Goal: Communication & Community: Answer question/provide support

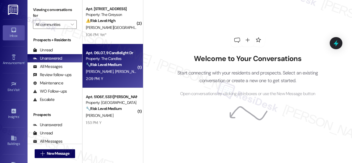
click at [122, 73] on div "[PERSON_NAME] [PERSON_NAME]" at bounding box center [111, 71] width 52 height 7
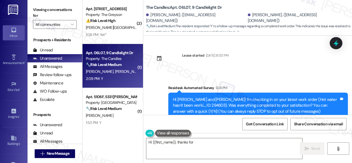
scroll to position [62, 0]
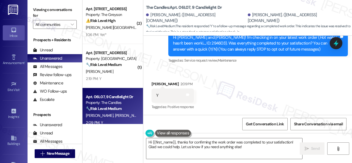
drag, startPoint x: 159, startPoint y: 61, endPoint x: 163, endPoint y: 71, distance: 10.7
click at [159, 61] on div "Survey, sent via SMS Residesk Automated Survey 12:41 PM Hi [PERSON_NAME] and [P…" at bounding box center [247, 39] width 209 height 58
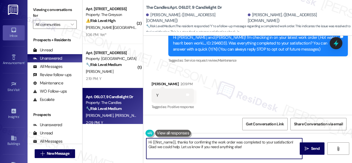
drag, startPoint x: 242, startPoint y: 147, endPoint x: 123, endPoint y: 125, distance: 121.8
click at [123, 125] on div "( 2 ) Apt. [STREET_ADDRESS] Property: The Greyson ⚠️ Risk Level: High The resid…" at bounding box center [218, 81] width 270 height 163
paste textarea "We're glad to hear everything’s taken care of. If your experience at {{property…"
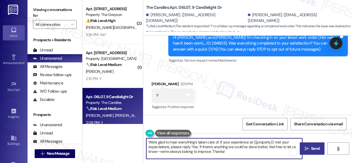
type textarea "We're glad to hear everything’s taken care of. If your experience at {{property…"
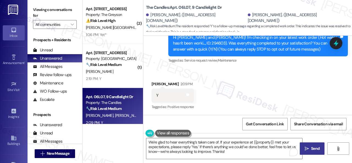
click at [311, 147] on span "Send" at bounding box center [315, 149] width 9 height 6
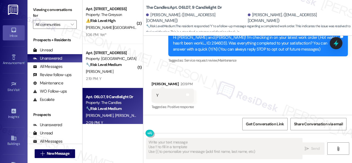
type textarea "Fetching suggested responses. Please feel free to read through the conversation…"
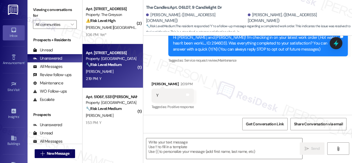
click at [122, 74] on div "[PERSON_NAME]" at bounding box center [111, 71] width 52 height 7
type textarea "Fetching suggested responses. Please feel free to read through the conversation…"
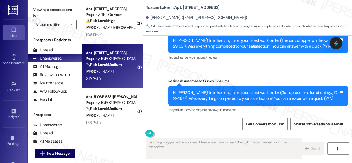
scroll to position [2716, 0]
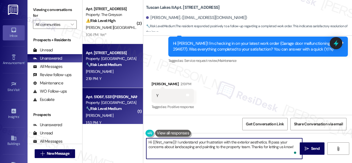
drag, startPoint x: 296, startPoint y: 147, endPoint x: 89, endPoint y: 122, distance: 208.6
click at [89, 122] on div "( 2 ) Apt. [STREET_ADDRESS] Property: The Greyson ⚠️ Risk Level: High The resid…" at bounding box center [218, 81] width 270 height 163
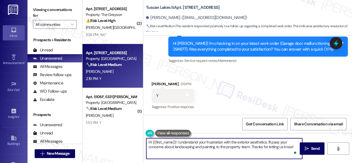
paste textarea "We're glad to hear everything’s taken care of. If your experience at {{property…"
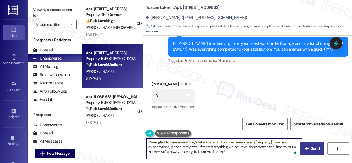
type textarea "We're glad to hear everything’s taken care of. If your experience at {{property…"
click at [313, 149] on span "Send" at bounding box center [315, 149] width 9 height 6
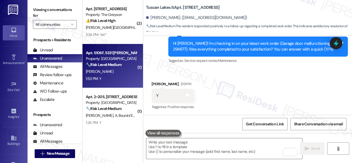
click at [118, 80] on div "1:53 PM: Y 1:53 PM: Y" at bounding box center [111, 78] width 52 height 7
type textarea "Fetching suggested responses. Please feel free to read through the conversation…"
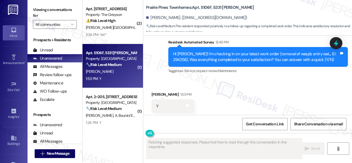
scroll to position [582, 0]
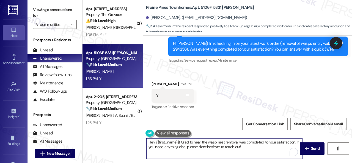
drag, startPoint x: 245, startPoint y: 146, endPoint x: 129, endPoint y: 125, distance: 118.3
click at [129, 125] on div "( 2 ) Apt. [STREET_ADDRESS] Property: The Greyson ⚠️ Risk Level: High The resid…" at bounding box center [218, 81] width 270 height 163
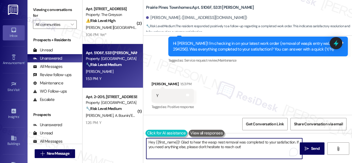
paste textarea "We're glad to hear everything’s taken care of. If your experience at {{property…"
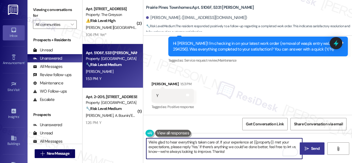
type textarea "We're glad to hear everything’s taken care of. If your experience at {{property…"
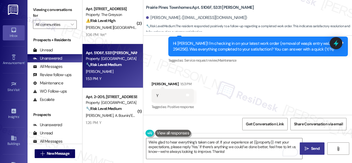
click at [307, 150] on span " Send" at bounding box center [312, 149] width 17 height 6
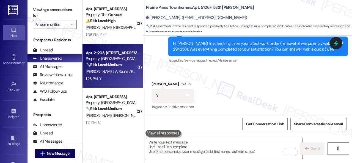
click at [117, 80] on div "1:26 PM: Y 1:26 PM: Y" at bounding box center [111, 78] width 52 height 7
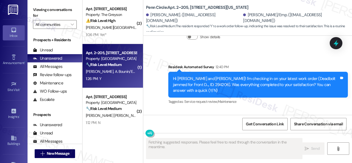
scroll to position [966, 0]
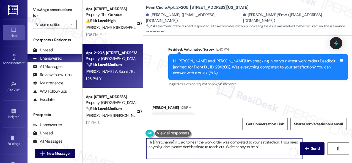
drag, startPoint x: 238, startPoint y: 147, endPoint x: 123, endPoint y: 124, distance: 116.7
click at [123, 124] on div "( 2 ) Apt. [STREET_ADDRESS] Property: The Greyson ⚠️ Risk Level: High The resid…" at bounding box center [218, 81] width 270 height 163
paste textarea "We're glad to hear everything’s taken care of. If your experience at {{property…"
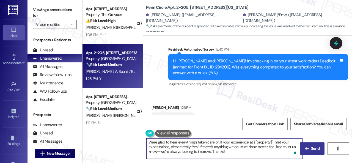
type textarea "We're glad to hear everything’s taken care of. If your experience at {{property…"
click at [313, 148] on span "Send" at bounding box center [315, 149] width 9 height 6
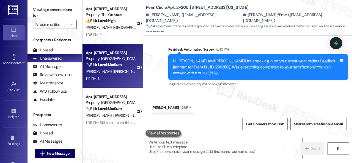
click at [115, 76] on div "1:12 PM: N 1:12 PM: N" at bounding box center [111, 78] width 52 height 7
type textarea "Fetching suggested responses. Please feel free to read through the conversation…"
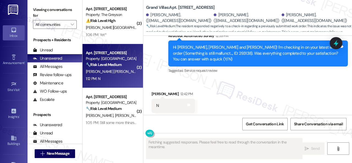
scroll to position [1871, 0]
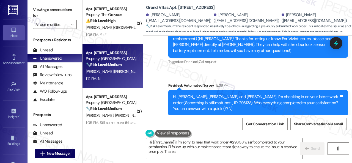
drag, startPoint x: 152, startPoint y: 93, endPoint x: 154, endPoint y: 99, distance: 6.8
click at [152, 93] on div "Sent via SMS [PERSON_NAME] (ResiDesk) [DATE] 2:39 PM [PERSON_NAME], ¡gracias po…" at bounding box center [247, 58] width 209 height 140
click at [161, 146] on textarea "Hi {{first_name}}! I'm sorry to hear that work order #293138 wasn't completed t…" at bounding box center [224, 148] width 156 height 21
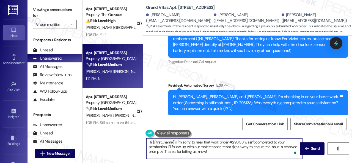
paste textarea "I'm sorry that the work order wasn't completed to your satisfaction. Can you pl…"
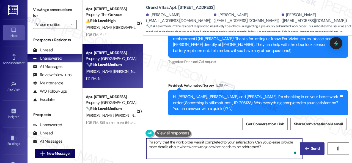
type textarea "I'm sorry that the work order wasn't completed to your satisfaction. Can you pl…"
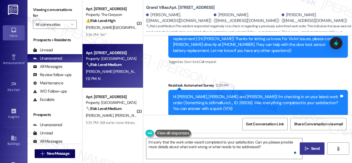
click at [311, 148] on span "Send" at bounding box center [315, 149] width 9 height 6
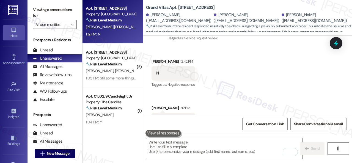
scroll to position [55, 0]
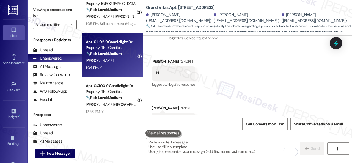
click at [108, 66] on div "1:04 PM: Y 1:04 PM: Y" at bounding box center [111, 67] width 52 height 7
type textarea "Fetching suggested responses. Please feel free to read through the conversation…"
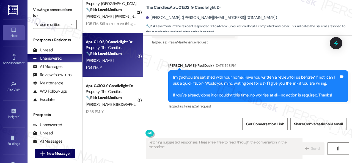
scroll to position [541, 0]
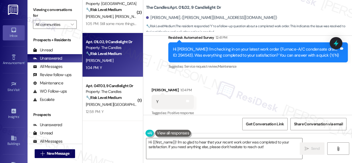
click at [152, 64] on div "Sent via SMS [PERSON_NAME] (ResiDesk) [DATE] 1:58 PM I'm glad you are satisfied…" at bounding box center [247, 16] width 209 height 116
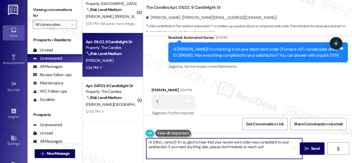
drag, startPoint x: 264, startPoint y: 148, endPoint x: 125, endPoint y: 140, distance: 139.1
click at [125, 140] on div "( 2 ) Apt. [STREET_ADDRESS] Property: The Greyson ⚠️ Risk Level: High The resid…" at bounding box center [218, 81] width 270 height 163
paste textarea "We're glad to hear everything’s taken care of. If your experience at {{property…"
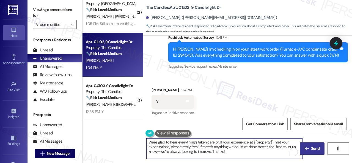
type textarea "We're glad to hear everything’s taken care of. If your experience at {{property…"
click at [316, 146] on span "Send" at bounding box center [315, 149] width 9 height 6
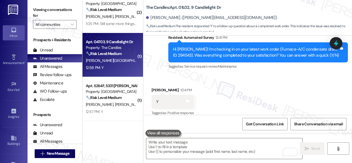
click at [110, 66] on div "12:58 PM: Y 12:58 PM: Y" at bounding box center [111, 67] width 52 height 7
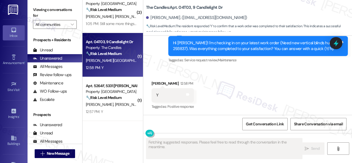
scroll to position [2037, 0]
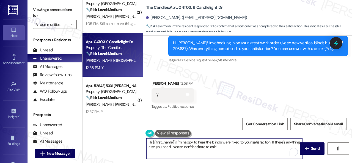
drag, startPoint x: 243, startPoint y: 149, endPoint x: 115, endPoint y: 134, distance: 128.4
click at [115, 134] on div "( 2 ) Apt. [STREET_ADDRESS] Property: The Greyson ⚠️ Risk Level: High The resid…" at bounding box center [218, 81] width 270 height 163
paste textarea "We're glad to hear everything’s taken care of. If your experience at {{property…"
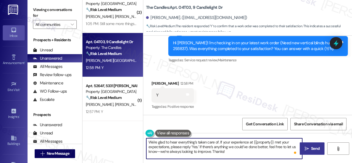
type textarea "We're glad to hear everything’s taken care of. If your experience at {{property…"
click at [316, 145] on button " Send" at bounding box center [312, 149] width 25 height 12
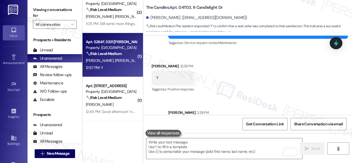
click at [125, 65] on div "12:57 PM: Y 12:57 PM: Y" at bounding box center [111, 67] width 52 height 7
type textarea "Fetching suggested responses. Please feel free to read through the conversation…"
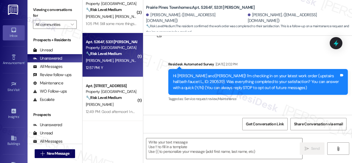
type textarea "Fetching suggested responses. Please feel free to read through the conversation…"
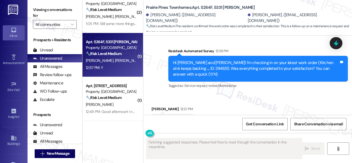
scroll to position [324, 0]
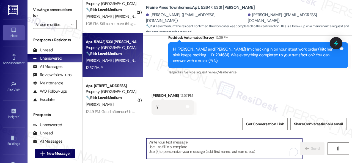
click at [180, 143] on textarea "To enrich screen reader interactions, please activate Accessibility in Grammarl…" at bounding box center [224, 148] width 156 height 21
paste textarea "We're glad to hear everything’s taken care of. If your experience at {{property…"
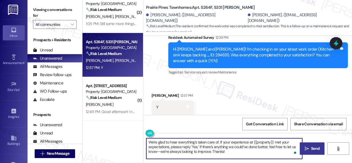
type textarea "We're glad to hear everything’s taken care of. If your experience at {{property…"
click at [310, 148] on span "Send" at bounding box center [315, 149] width 11 height 6
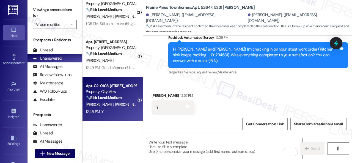
click at [120, 116] on div "Apt. C2~0103, [STREET_ADDRESS] Property: City View 🔧 Risk Level: Medium The res…" at bounding box center [113, 99] width 61 height 44
type textarea "Fetching suggested responses. Please feel free to read through the conversation…"
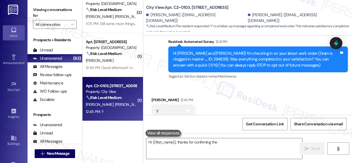
scroll to position [62, 0]
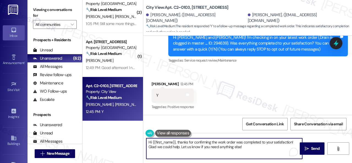
drag, startPoint x: 108, startPoint y: 137, endPoint x: 127, endPoint y: 138, distance: 18.5
click at [108, 137] on div "( 2 ) Apt. [STREET_ADDRESS] Property: The Greyson ⚠️ Risk Level: High The resid…" at bounding box center [218, 81] width 270 height 163
paste textarea "We're glad to hear everything’s taken care of. If your experience at {{property…"
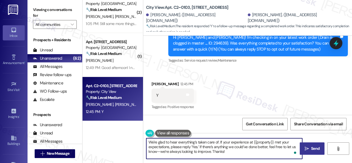
type textarea "We're glad to hear everything’s taken care of. If your experience at {{property…"
click at [311, 148] on span "Send" at bounding box center [315, 149] width 9 height 6
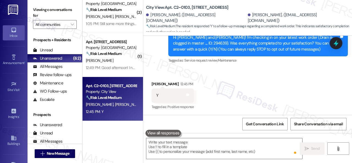
type textarea "Fetching suggested responses. Please feel free to read through the conversation…"
click at [125, 111] on div "12:42 PM: Y 12:42 PM: Y" at bounding box center [111, 111] width 52 height 7
type textarea "Fetching suggested responses. Please feel free to read through the conversation…"
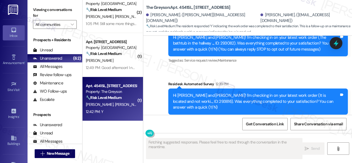
scroll to position [114, 0]
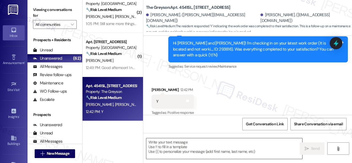
click at [190, 143] on textarea at bounding box center [224, 148] width 156 height 21
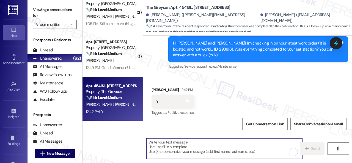
paste textarea "We're glad to hear everything’s taken care of. If your experience at {{property…"
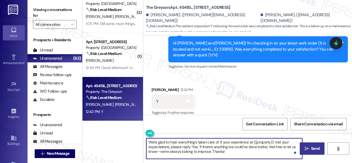
type textarea "We're glad to hear everything’s taken care of. If your experience at {{property…"
click at [312, 146] on span "Send" at bounding box center [315, 149] width 9 height 6
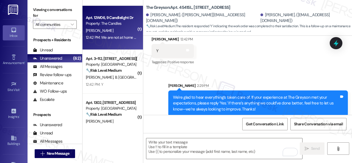
scroll to position [138, 0]
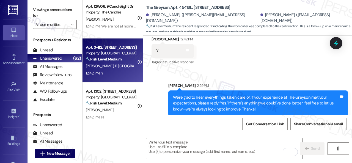
click at [114, 74] on div "12:42 PM: Y 12:42 PM: Y" at bounding box center [111, 73] width 52 height 7
type textarea "Fetching suggested responses. Please feel free to read through the conversation…"
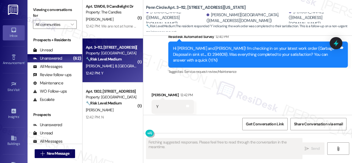
scroll to position [225, 0]
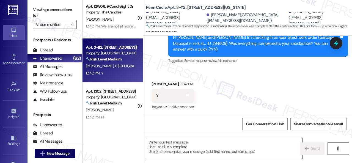
click at [202, 146] on textarea at bounding box center [224, 148] width 156 height 21
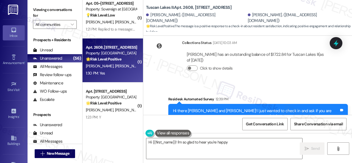
scroll to position [1778, 0]
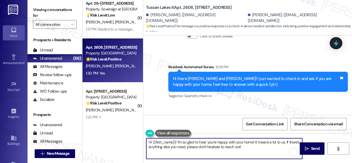
drag, startPoint x: 260, startPoint y: 149, endPoint x: 130, endPoint y: 129, distance: 131.6
click at [119, 126] on div "( 1 ) Apt. 1131, 150 Northpark Plaza Drive Property: Discovery At Kingwood 🔧 Ri…" at bounding box center [218, 81] width 270 height 163
paste textarea "I'm glad you are satisfied with your home. Have you written a review for us bef…"
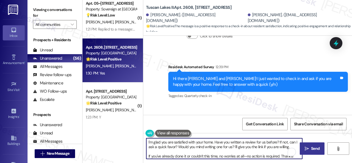
type textarea "I'm glad you are satisfied with your home. Have you written a review for us bef…"
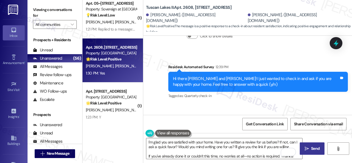
click at [306, 147] on icon "" at bounding box center [307, 149] width 4 height 4
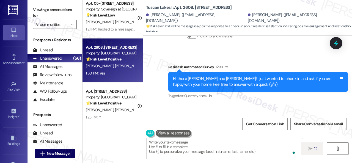
type textarea "Fetching suggested responses. Please feel free to read through the conversation…"
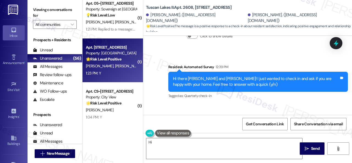
click at [121, 73] on div "1:23 PM: Y 1:23 PM: Y" at bounding box center [111, 73] width 52 height 7
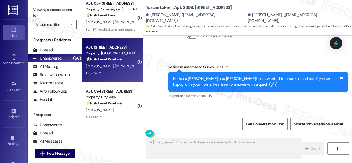
type textarea "Hi {{first_name}}! I'm happy to hear you're satisfied with your home. Have"
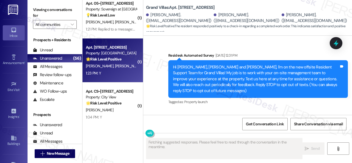
scroll to position [3098, 0]
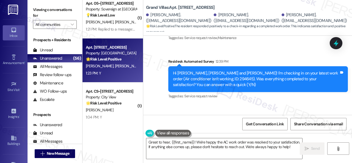
drag, startPoint x: 157, startPoint y: 71, endPoint x: 161, endPoint y: 80, distance: 9.6
click at [157, 104] on div "Received via SMS Edgar Alvarez 1:23 PM Y Tags and notes Tagged as: Positive res…" at bounding box center [247, 127] width 209 height 46
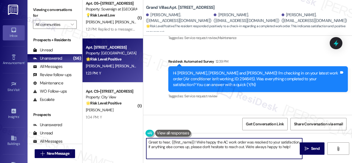
drag, startPoint x: 152, startPoint y: 143, endPoint x: 141, endPoint y: 138, distance: 12.3
click at [141, 138] on div "( 1 ) Apt. 1131, 150 Northpark Plaza Drive Property: Discovery At Kingwood 🔧 Ri…" at bounding box center [218, 81] width 270 height 163
paste textarea "We're glad to hear everything’s taken care of. If your experience at {{property…"
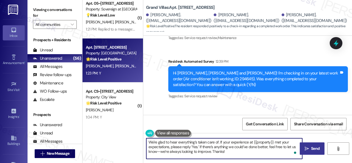
type textarea "We're glad to hear everything’s taken care of. If your experience at {{property…"
click at [308, 150] on span " Send" at bounding box center [312, 149] width 17 height 6
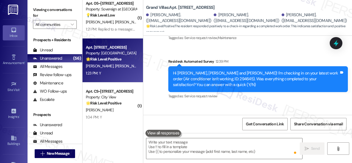
scroll to position [3098, 0]
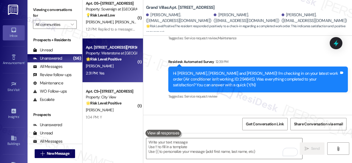
click at [113, 70] on div "2:31 PM: Yes 2:31 PM: Yes" at bounding box center [111, 73] width 52 height 7
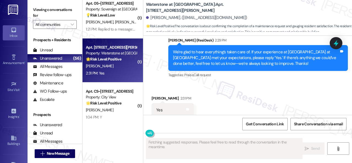
scroll to position [2033, 0]
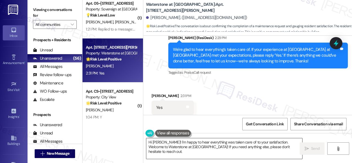
click at [172, 149] on textarea "Hi Jeanne! I'm happy to hear everything was taken care of to your satisfaction.…" at bounding box center [224, 148] width 156 height 21
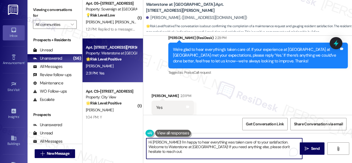
paste textarea "I'm glad you are satisfied with your home. Have you written a review for us bef…"
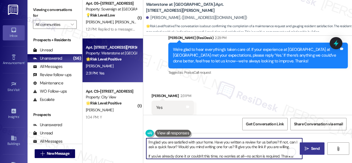
type textarea "I'm glad you are satisfied with your home. Have you written a review for us bef…"
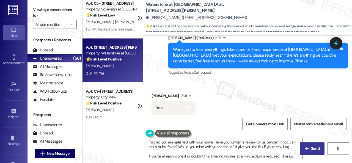
click at [306, 147] on icon "" at bounding box center [307, 149] width 4 height 4
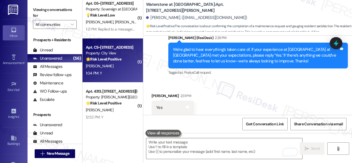
click at [123, 74] on div "1:04 PM: Y 1:04 PM: Y" at bounding box center [111, 73] width 52 height 7
type textarea "Fetching suggested responses. Please feel free to read through the conversation…"
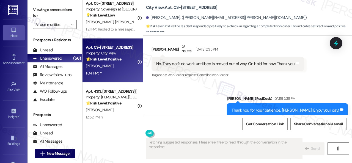
scroll to position [2819, 0]
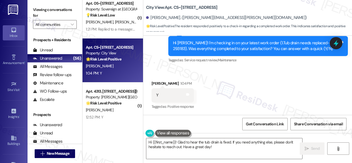
click at [157, 65] on div "Sent via SMS Sarah (ResiDesk) Aug 14, 2025 at 3:28 PM You're welcome. Tags and …" at bounding box center [247, 18] width 209 height 99
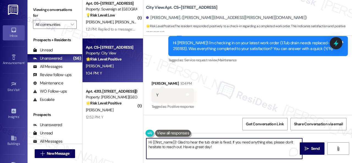
drag, startPoint x: 177, startPoint y: 143, endPoint x: 137, endPoint y: 134, distance: 41.3
click at [134, 135] on div "( 1 ) Apt. 1131, 150 Northpark Plaza Drive Property: Discovery At Kingwood 🔧 Ri…" at bounding box center [218, 81] width 270 height 163
paste textarea "We're glad to hear everything’s taken care of. If your experience at {{property…"
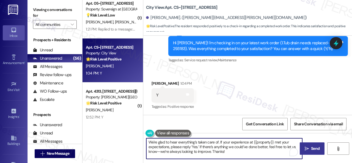
type textarea "We're glad to hear everything’s taken care of. If your experience at {{property…"
click at [313, 145] on button " Send" at bounding box center [312, 149] width 25 height 12
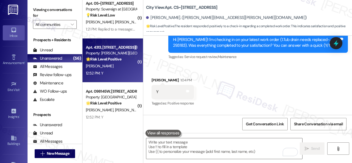
click at [119, 74] on div "12:52 PM: Y 12:52 PM: Y" at bounding box center [111, 73] width 52 height 7
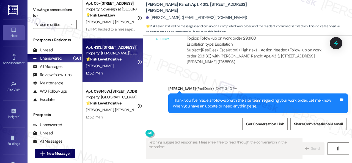
scroll to position [3614, 0]
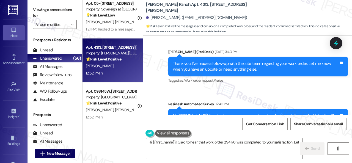
click at [168, 97] on div "Survey, sent via SMS Residesk Automated Survey 12:40 PM Hi Danette! I'm checkin…" at bounding box center [258, 119] width 188 height 44
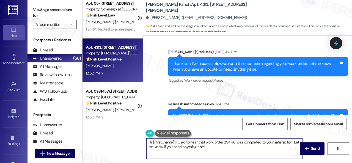
drag, startPoint x: 146, startPoint y: 133, endPoint x: 124, endPoint y: 128, distance: 23.0
click at [124, 128] on div "( 1 ) Apt. 1131, 150 Northpark Plaza Drive Property: Discovery At Kingwood 🔧 Ri…" at bounding box center [218, 81] width 270 height 163
paste textarea "We're glad to hear everything’s taken care of. If your experience at {{property…"
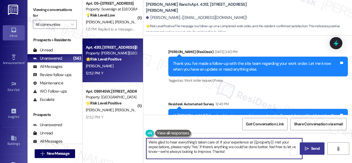
type textarea "We're glad to hear everything’s taken care of. If your experience at {{property…"
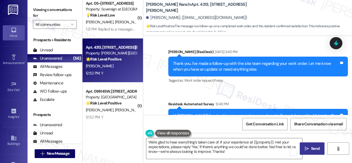
click at [311, 149] on span "Send" at bounding box center [315, 149] width 9 height 6
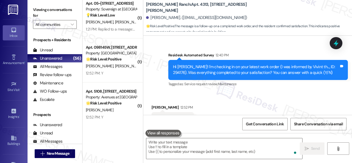
scroll to position [3664, 0]
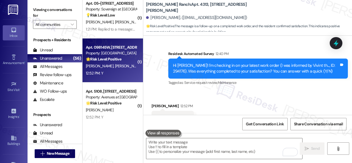
click at [130, 72] on div "12:52 PM: Y 12:52 PM: Y" at bounding box center [111, 73] width 52 height 7
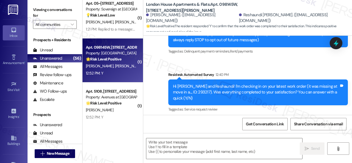
type textarea "Fetching suggested responses. Please feel free to read through the conversation…"
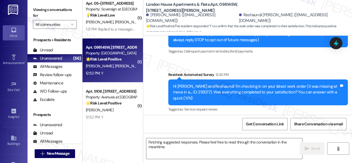
scroll to position [120, 0]
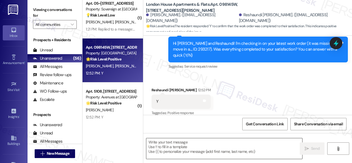
click at [186, 146] on textarea at bounding box center [224, 148] width 156 height 21
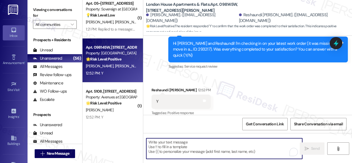
paste textarea "We're glad to hear everything’s taken care of. If your experience at {{property…"
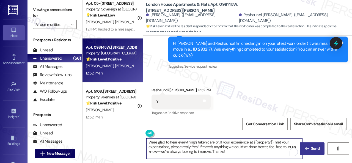
type textarea "We're glad to hear everything’s taken care of. If your experience at {{property…"
click at [310, 147] on span "Send" at bounding box center [315, 149] width 11 height 6
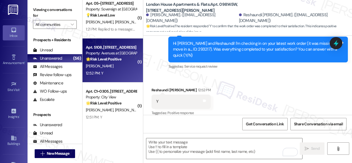
click at [118, 77] on div "Apt. 5108, 12501 Broadway St Property: Avenues at Shadow Creek 🌟 Risk Level: Po…" at bounding box center [113, 61] width 61 height 44
type textarea "Fetching suggested responses. Please feel free to read through the conversation…"
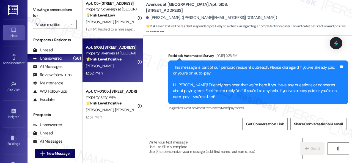
scroll to position [1575, 0]
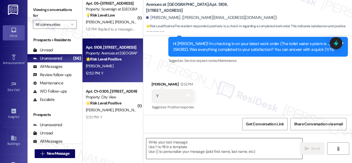
click at [176, 147] on textarea at bounding box center [224, 148] width 156 height 21
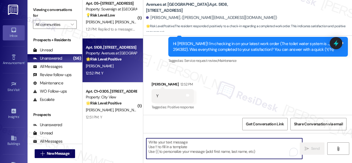
paste textarea "We're glad to hear everything’s taken care of. If your experience at {{property…"
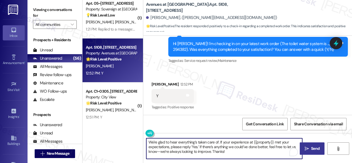
type textarea "We're glad to hear everything’s taken care of. If your experience at {{property…"
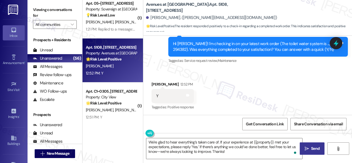
drag, startPoint x: 314, startPoint y: 145, endPoint x: 309, endPoint y: 143, distance: 5.5
click at [314, 146] on button " Send" at bounding box center [312, 149] width 25 height 12
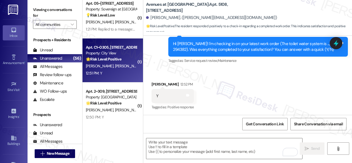
click at [122, 72] on div "12:51 PM: Y 12:51 PM: Y" at bounding box center [111, 73] width 52 height 7
type textarea "Fetching suggested responses. Please feel free to read through the conversation…"
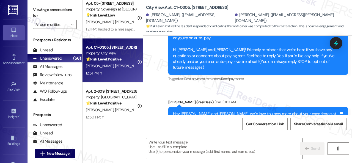
type textarea "Fetching suggested responses. Please feel free to read through the conversation…"
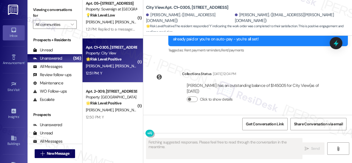
scroll to position [399, 0]
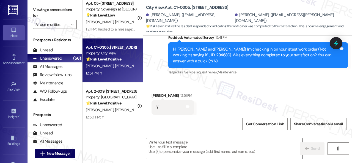
click at [185, 141] on textarea at bounding box center [224, 148] width 156 height 21
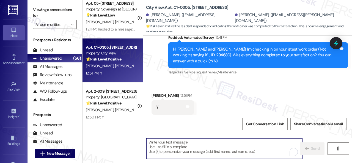
paste textarea "We're glad to hear everything’s taken care of. If your experience at {{property…"
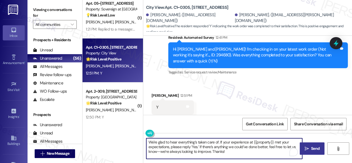
type textarea "We're glad to hear everything’s taken care of. If your experience at {{property…"
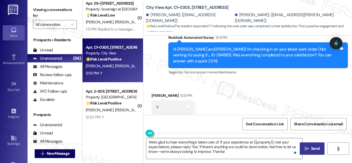
click at [304, 145] on button " Send" at bounding box center [312, 149] width 25 height 12
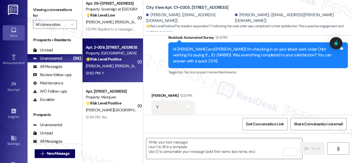
click at [120, 72] on div "12:50 PM: Y 12:50 PM: Y" at bounding box center [111, 73] width 52 height 7
type textarea "Fetching suggested responses. Please feel free to read through the conversation…"
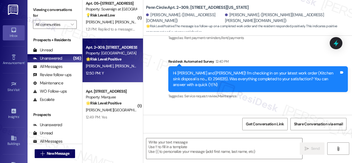
scroll to position [365, 0]
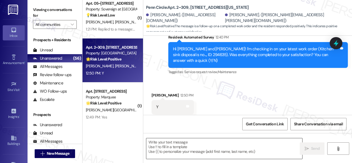
drag, startPoint x: 178, startPoint y: 145, endPoint x: 184, endPoint y: 143, distance: 6.1
click at [178, 144] on textarea at bounding box center [224, 148] width 156 height 21
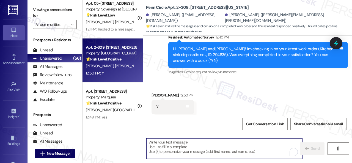
paste textarea "We're glad to hear everything’s taken care of. If your experience at {{property…"
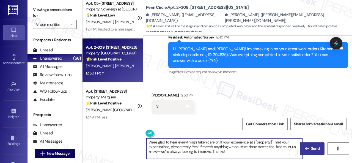
type textarea "We're glad to hear everything’s taken care of. If your experience at {{property…"
click at [315, 145] on button " Send" at bounding box center [312, 149] width 25 height 12
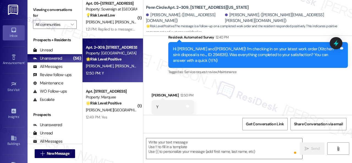
scroll to position [319, 0]
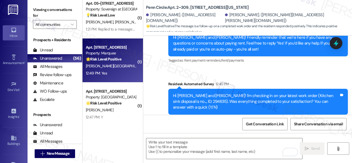
click at [121, 76] on div "12:49 PM: Yes 12:49 PM: Yes" at bounding box center [111, 73] width 52 height 7
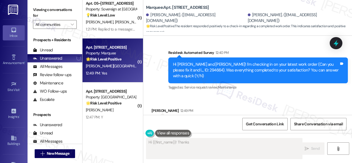
scroll to position [695, 0]
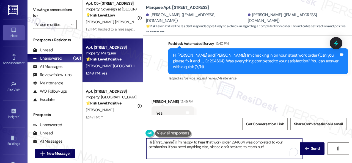
drag, startPoint x: 267, startPoint y: 148, endPoint x: 133, endPoint y: 138, distance: 134.1
click at [117, 138] on div "( 1 ) Apt. 1131, 150 Northpark Plaza Drive Property: Discovery At Kingwood 🔧 Ri…" at bounding box center [218, 81] width 270 height 163
paste textarea "We're glad to hear everything’s taken care of. If your experience at {{property…"
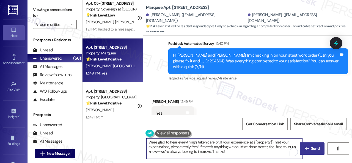
type textarea "We're glad to hear everything’s taken care of. If your experience at {{property…"
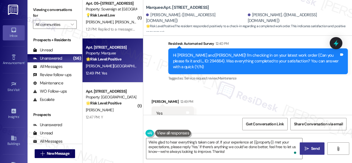
click at [304, 144] on button " Send" at bounding box center [312, 149] width 25 height 12
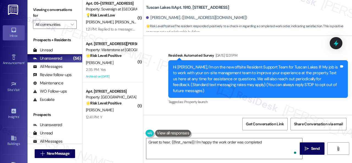
scroll to position [1205, 0]
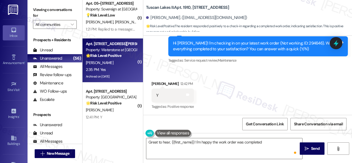
click at [122, 64] on div "[PERSON_NAME]" at bounding box center [111, 62] width 52 height 7
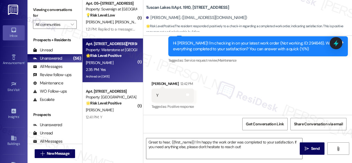
type textarea "Fetching suggested responses. Please feel free to read through the conversation…"
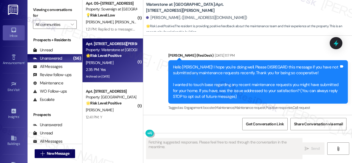
scroll to position [2441, 0]
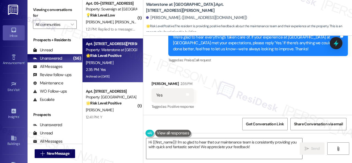
click at [177, 78] on div "Received via SMS David Alvarado 2:35 PM Yes Tags and notes Tagged as: Positive …" at bounding box center [172, 96] width 51 height 38
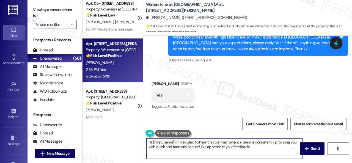
drag, startPoint x: 258, startPoint y: 146, endPoint x: 111, endPoint y: 135, distance: 146.8
click at [111, 135] on div "( 1 ) Apt. 1131, 150 Northpark Plaza Drive Property: Discovery At Kingwood 🔧 Ri…" at bounding box center [218, 81] width 270 height 163
paste textarea "I'm glad you are satisfied with your home. Have you written a review for us bef…"
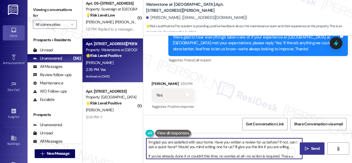
type textarea "I'm glad you are satisfied with your home. Have you written a review for us bef…"
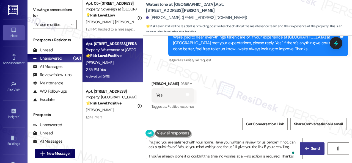
click at [310, 146] on span "Send" at bounding box center [315, 149] width 11 height 6
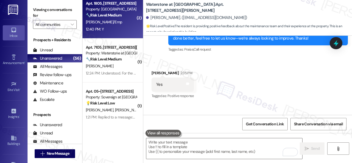
click at [118, 26] on div "12:40 PM: Y 12:40 PM: Y" at bounding box center [111, 29] width 52 height 7
type textarea "Fetching suggested responses. Please feel free to read through the conversation…"
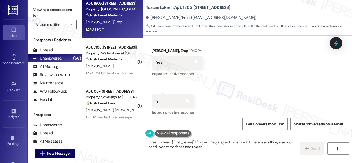
scroll to position [1880, 0]
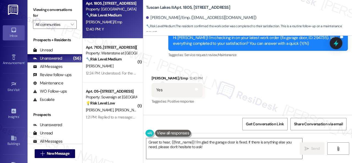
click at [158, 65] on div "Received via SMS John Coyle/Emp 12:40 PM Yes Tags and notes Tagged as: Positive…" at bounding box center [247, 105] width 209 height 85
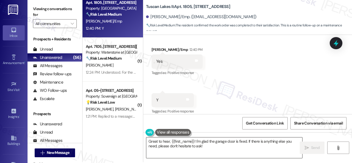
scroll to position [2, 0]
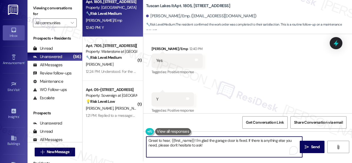
drag, startPoint x: 210, startPoint y: 145, endPoint x: 113, endPoint y: 135, distance: 97.1
click at [113, 135] on div "( 1 ) Apt. 1131, 150 Northpark Plaza Drive Property: Discovery At Kingwood 🔧 Ri…" at bounding box center [218, 79] width 270 height 163
paste textarea "We're glad to hear everything’s taken care of. If your experience at {{property…"
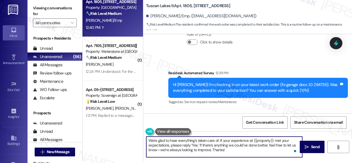
scroll to position [1825, 0]
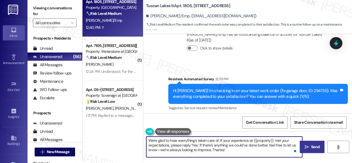
type textarea "We're glad to hear everything’s taken care of. If your experience at {{property…"
click at [308, 145] on span " Send" at bounding box center [312, 147] width 17 height 6
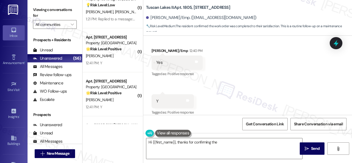
scroll to position [413, 0]
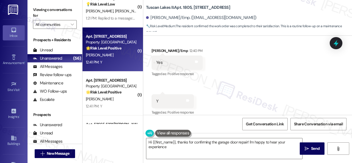
type textarea "Hi {{first_name}}, thanks for confirming the garage door repair! I'm happy to h…"
click at [120, 56] on div "[PERSON_NAME]" at bounding box center [111, 55] width 52 height 7
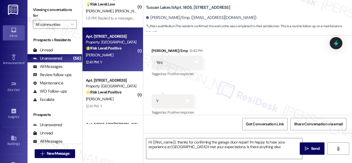
type textarea "Hi {{first_name}}, thanks for confirming the garage door repair! I'm happy to h…"
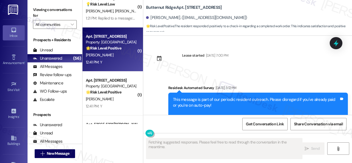
scroll to position [2168, 0]
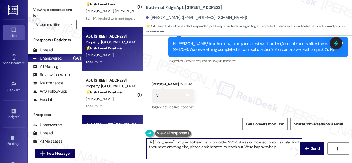
drag, startPoint x: 280, startPoint y: 149, endPoint x: 95, endPoint y: 119, distance: 187.7
click at [95, 119] on div "( 1 ) Apt. 309, 1805 S Egret Bay Blvd Property: Tuscan Lakes II 🔧 Risk Level: M…" at bounding box center [218, 81] width 270 height 163
paste textarea "We're glad to hear everything’s taken care of. If your experience at {{property…"
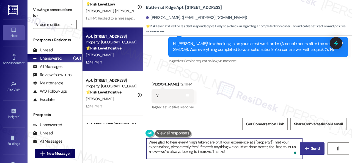
type textarea "We're glad to hear everything’s taken care of. If your experience at {{property…"
click at [311, 144] on button " Send" at bounding box center [312, 149] width 25 height 12
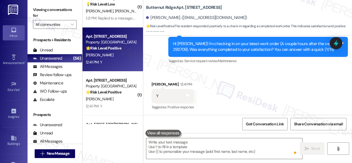
scroll to position [2168, 0]
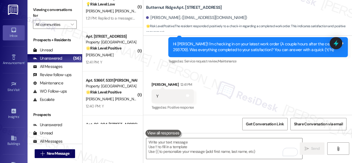
click at [125, 63] on div "12:41 PM: Y 12:41 PM: Y" at bounding box center [111, 62] width 52 height 7
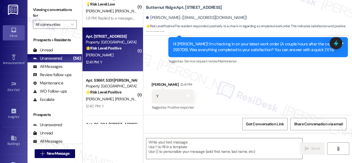
type textarea "Fetching suggested responses. Please feel free to read through the conversation…"
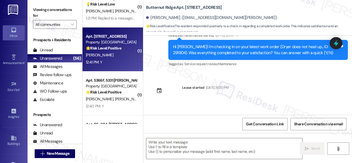
type textarea "Fetching suggested responses. Please feel free to read through the conversation…"
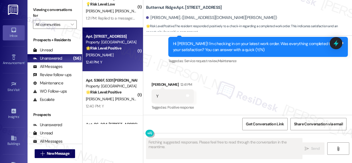
scroll to position [591, 0]
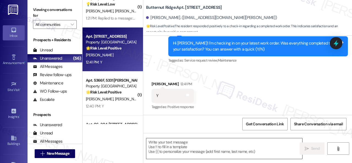
click at [192, 145] on textarea at bounding box center [224, 148] width 156 height 21
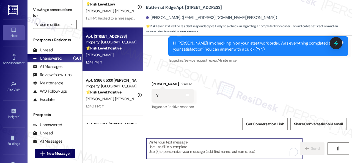
paste textarea "We're glad to hear everything’s taken care of. If your experience at {{property…"
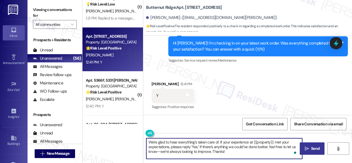
type textarea "We're glad to hear everything’s taken care of. If your experience at {{property…"
click at [312, 146] on span "Send" at bounding box center [315, 149] width 9 height 6
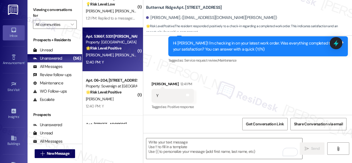
click at [119, 64] on div "12:40 PM: Y 12:40 PM: Y" at bounding box center [111, 62] width 52 height 7
type textarea "Fetching suggested responses. Please feel free to read through the conversation…"
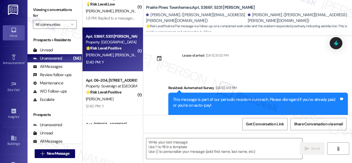
type textarea "Fetching suggested responses. Please feel free to read through the conversation…"
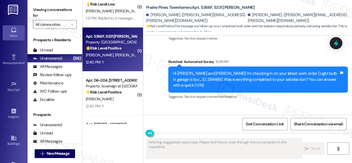
scroll to position [1019, 0]
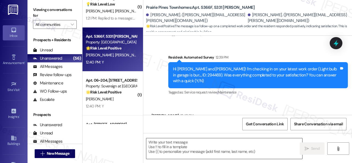
drag, startPoint x: 193, startPoint y: 144, endPoint x: 199, endPoint y: 144, distance: 6.3
click at [193, 144] on textarea at bounding box center [224, 148] width 156 height 21
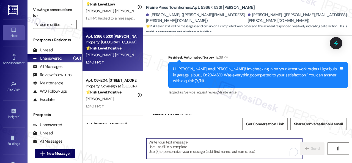
paste textarea "We're glad to hear everything’s taken care of. If your experience at {{property…"
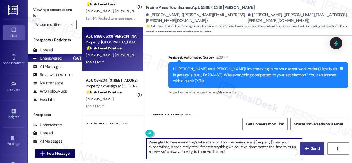
type textarea "We're glad to hear everything’s taken care of. If your experience at {{property…"
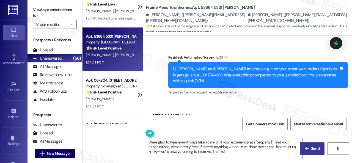
click at [316, 148] on span "Send" at bounding box center [315, 149] width 9 height 6
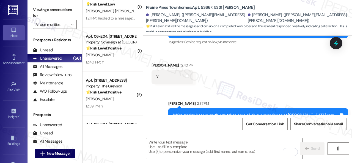
scroll to position [1070, 0]
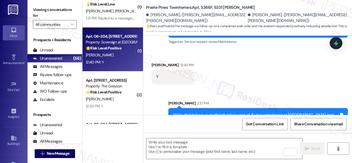
click at [116, 58] on div "R. Carney" at bounding box center [111, 55] width 52 height 7
type textarea "Fetching suggested responses. Please feel free to read through the conversation…"
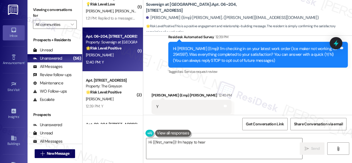
scroll to position [62, 0]
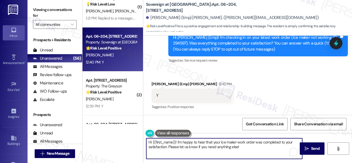
drag, startPoint x: 254, startPoint y: 147, endPoint x: 127, endPoint y: 134, distance: 128.3
click at [127, 134] on div "( 1 ) Apt. 309, 1805 S Egret Bay Blvd Property: Tuscan Lakes II 🔧 Risk Level: M…" at bounding box center [218, 81] width 270 height 163
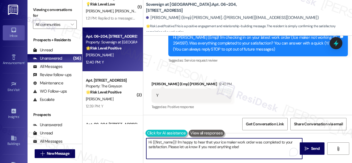
paste textarea "We're glad to hear everything’s taken care of. If your experience at {{property…"
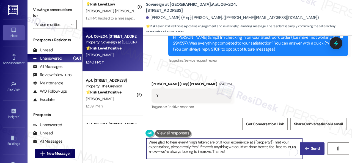
type textarea "We're glad to hear everything’s taken care of. If your experience at {{property…"
click at [308, 148] on span " Send" at bounding box center [312, 149] width 17 height 6
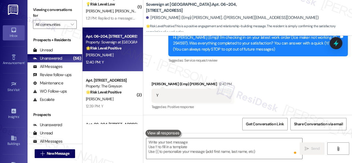
type textarea "Fetching suggested responses. Please feel free to read through the conversation…"
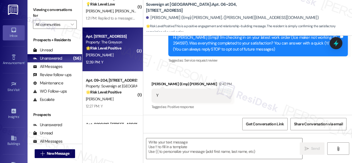
click at [108, 63] on div "12:39 PM: Y 12:39 PM: Y" at bounding box center [111, 62] width 52 height 7
type textarea "Fetching suggested responses. Please feel free to read through the conversation…"
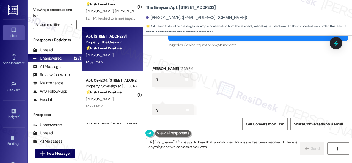
scroll to position [2273, 0]
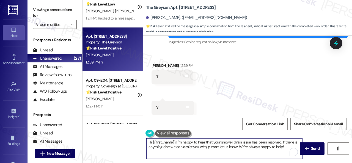
drag, startPoint x: 160, startPoint y: 138, endPoint x: 118, endPoint y: 128, distance: 43.3
click at [118, 128] on div "( 1 ) Apt. 309, 1805 S Egret Bay Blvd Property: Tuscan Lakes II 🔧 Risk Level: M…" at bounding box center [218, 81] width 270 height 163
paste textarea "We're glad to hear everything’s taken care of. If your experience at {{property…"
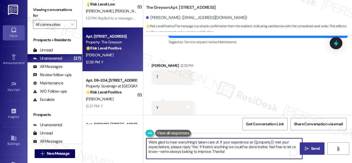
type textarea "We're glad to hear everything’s taken care of. If your experience at {{property…"
click at [311, 145] on button " Send" at bounding box center [312, 149] width 25 height 12
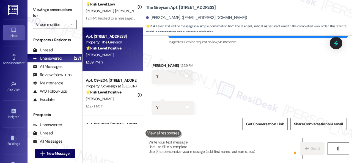
scroll to position [2273, 0]
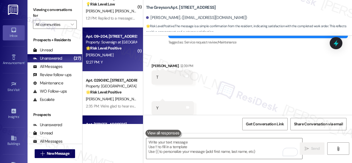
click at [122, 62] on div "12:27 PM: Y 12:27 PM: Y" at bounding box center [111, 62] width 52 height 7
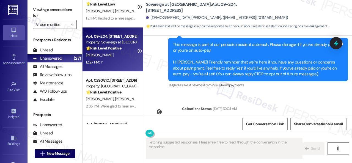
type textarea "Fetching suggested responses. Please feel free to read through the conversation…"
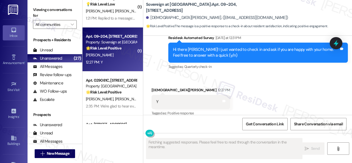
scroll to position [189, 0]
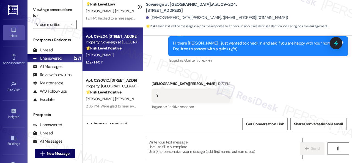
click at [168, 76] on div "Received via SMS Christian Buckman 12:27 PM Y Tags and notes Tagged as: Positiv…" at bounding box center [247, 92] width 209 height 46
click at [179, 146] on textarea at bounding box center [224, 148] width 156 height 21
paste textarea "I'm glad you are satisfied with your home. Have you written a review for us bef…"
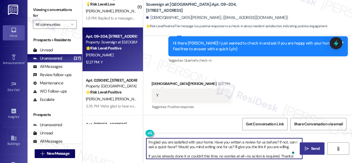
type textarea "I'm glad you are satisfied with your home. Have you written a review for us bef…"
click at [305, 149] on icon "" at bounding box center [307, 149] width 4 height 4
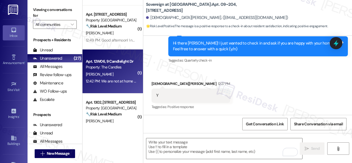
scroll to position [110, 0]
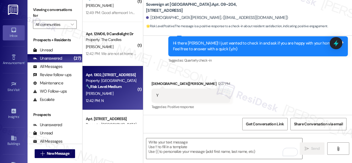
click at [126, 97] on div "M. Murray" at bounding box center [111, 93] width 52 height 7
type textarea "Fetching suggested responses. Please feel free to read through the conversation…"
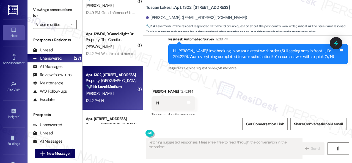
scroll to position [1638, 0]
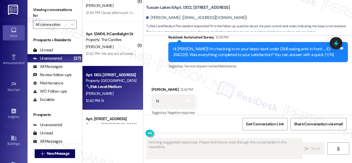
click at [172, 74] on div "Received via SMS Melinda Murray 12:42 PM N Tags and notes Tagged as: Negative r…" at bounding box center [247, 97] width 209 height 46
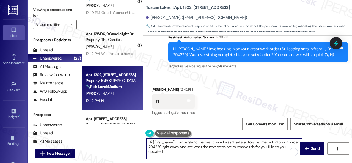
drag, startPoint x: 147, startPoint y: 146, endPoint x: 119, endPoint y: 134, distance: 30.5
click at [119, 134] on div "( 2 ) Apt. 4489ES, 4460 Mountain Laurel Road Property: The Greyson ⚠️ Risk Leve…" at bounding box center [218, 81] width 270 height 163
paste textarea "I'm sorry that the work order wasn't completed to your satisfaction. Can you pl…"
type textarea "I'm sorry that the work order wasn't completed to your satisfaction. Can you pl…"
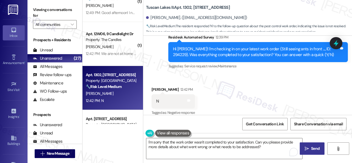
click at [310, 146] on span "Send" at bounding box center [315, 149] width 11 height 6
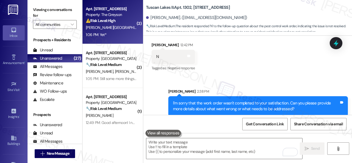
click at [112, 27] on div "Y. Jeon C. Oh" at bounding box center [111, 27] width 52 height 7
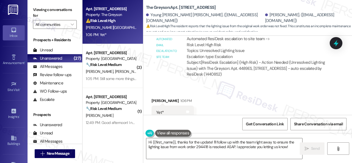
scroll to position [398, 0]
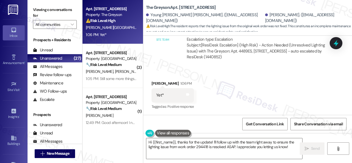
click at [280, 71] on div "Received via SMS Chang Hee Oh 1:06 PM Yet* Tags and notes Tagged as: Positive r…" at bounding box center [247, 91] width 209 height 46
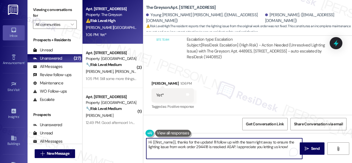
drag, startPoint x: 294, startPoint y: 146, endPoint x: 205, endPoint y: 146, distance: 88.6
click at [205, 146] on textarea "Hi {{first_name}}, thanks for the update! I'll follow up with the team right aw…" at bounding box center [224, 148] width 156 height 21
drag, startPoint x: 178, startPoint y: 143, endPoint x: 141, endPoint y: 142, distance: 37.4
click at [141, 142] on div "Apt. 4489ES, 4460 Mountain Laurel Road Property: The Greyson ⚠️ Risk Level: Hig…" at bounding box center [218, 81] width 270 height 163
drag, startPoint x: 185, startPoint y: 143, endPoint x: 262, endPoint y: 149, distance: 77.5
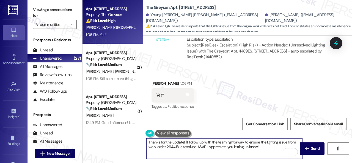
click at [262, 149] on textarea "Thanks for the update! I'll follow up with the team right away to ensure the li…" at bounding box center [224, 148] width 156 height 21
paste textarea "Do you have a maintenance request for the issue? If so, is the work order still…"
click at [254, 143] on textarea "Thanks for the update! Do you have a maintenance request for the issue? If so, …" at bounding box center [224, 148] width 156 height 21
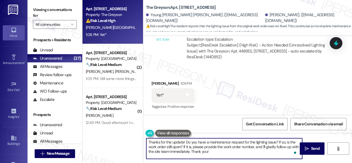
click at [218, 154] on textarea "Thanks for the update! Do you have a maintenance request for the lighting issue…" at bounding box center [224, 148] width 156 height 21
type textarea "Thanks for the update! Do you have a maintenance request for the lighting issue…"
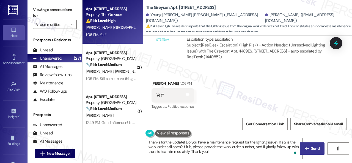
click at [310, 146] on span "Send" at bounding box center [315, 149] width 11 height 6
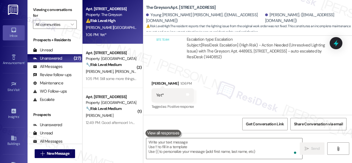
scroll to position [397, 0]
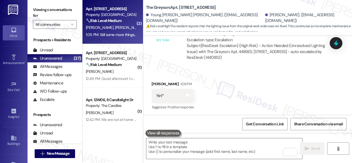
click at [120, 26] on span "[PERSON_NAME]" at bounding box center [129, 27] width 29 height 5
type textarea "Fetching suggested responses. Please feel free to read through the conversation…"
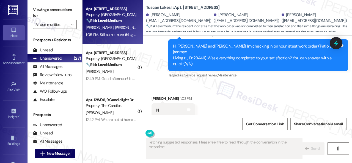
scroll to position [639, 0]
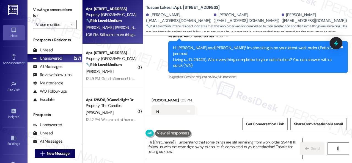
click at [260, 158] on textarea "Hi {{first_name}}, I understand that some things are still remaining from work …" at bounding box center [224, 148] width 156 height 21
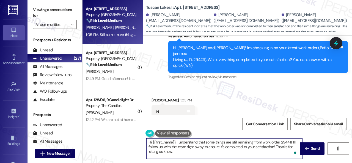
drag, startPoint x: 187, startPoint y: 155, endPoint x: 129, endPoint y: 138, distance: 60.1
click at [129, 138] on div "Apt. 2106, 1805 S Egret Bay Blvd Property: Tuscan Lakes II 🔧 Risk Level: Medium…" at bounding box center [218, 81] width 270 height 163
paste textarea "Do you have maintenance requests for the issues? If so, are the work orders sti…"
click at [217, 142] on textarea "Do you have maintenance requests for the issues? If so, are the work orders sti…" at bounding box center [224, 148] width 156 height 21
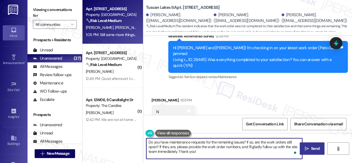
type textarea "Do you have maintenance requests for the remaining issues? If so, are the work …"
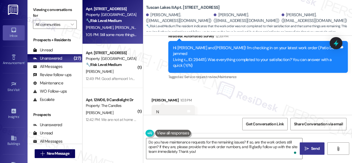
drag, startPoint x: 310, startPoint y: 146, endPoint x: 311, endPoint y: 143, distance: 2.8
click at [310, 146] on button " Send" at bounding box center [312, 149] width 25 height 12
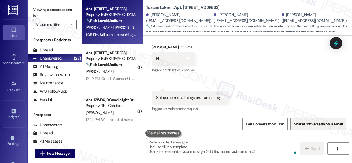
scroll to position [694, 0]
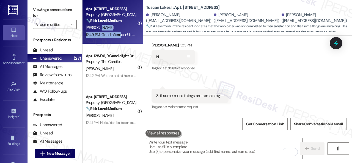
click at [118, 31] on div "Apt. 203, 1550 Katy Gap Rd Property: Grand Villas 🔧 Risk Level: Medium The resi…" at bounding box center [113, 22] width 61 height 44
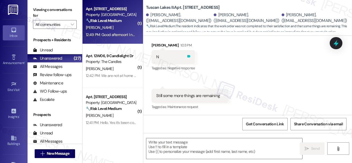
type textarea "Fetching suggested responses. Please feel free to read through the conversation…"
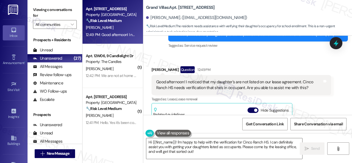
scroll to position [679, 0]
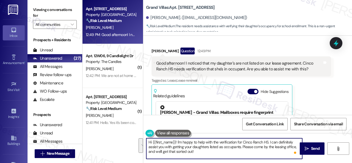
drag, startPoint x: 177, startPoint y: 142, endPoint x: 205, endPoint y: 154, distance: 29.9
click at [205, 154] on textarea "Hi {{first_name}}! I'm happy to help with the verification for Cinco Ranch HS. …" at bounding box center [224, 148] width 156 height 21
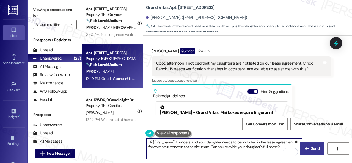
type textarea "Hi {{first_name}}! I understand your daughter needs to be included in the lease…"
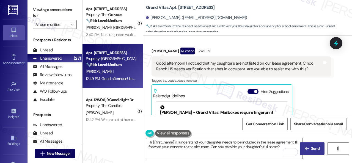
click at [306, 148] on icon "" at bounding box center [307, 149] width 4 height 4
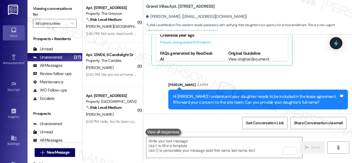
scroll to position [2, 0]
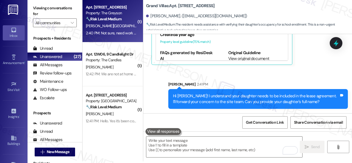
click at [125, 28] on div "Y. Jeon C. Oh" at bounding box center [111, 26] width 52 height 7
type textarea "Fetching suggested responses. Please feel free to read through the conversation…"
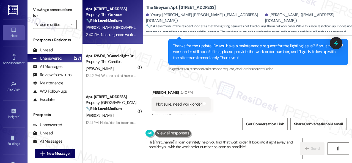
scroll to position [502, 0]
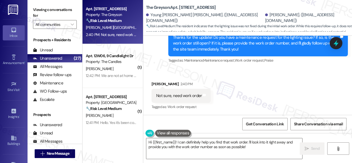
click at [232, 94] on div "Received via SMS Chang Hee Oh 2:40 PM Not sure, need work order Tags and notes …" at bounding box center [247, 92] width 209 height 46
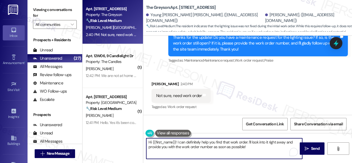
drag, startPoint x: 258, startPoint y: 150, endPoint x: 114, endPoint y: 138, distance: 143.8
click at [114, 138] on div "Apt. 4489ES, 4460 Mountain Laurel Road Property: The Greyson 🔧 Risk Level: Medi…" at bounding box center [218, 81] width 270 height 163
paste textarea "I'll be happy to submit a work order on your behalf. Please provide more detail…"
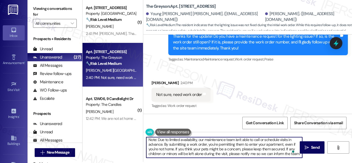
scroll to position [2, 0]
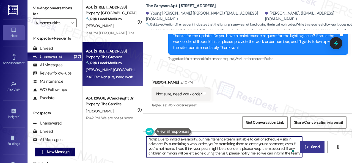
type textarea "I'll be happy to submit a work order on your behalf. Please provide more detail…"
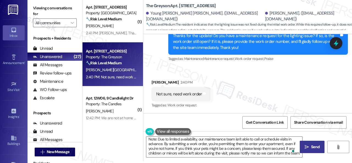
click at [310, 147] on span "Send" at bounding box center [315, 147] width 11 height 6
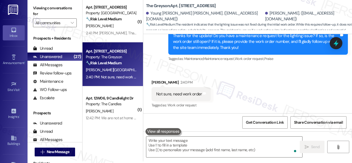
scroll to position [0, 0]
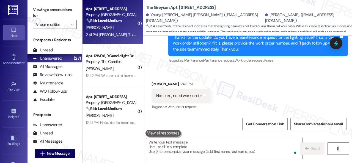
click at [125, 34] on div "2:41 PM: Ryen Brown. Thank you! 2:41 PM: Ryen Brown. Thank you!" at bounding box center [116, 34] width 60 height 5
type textarea "Fetching suggested responses. Please feel free to read through the conversation…"
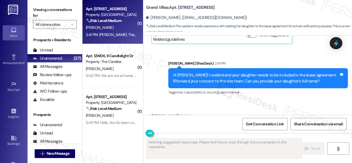
scroll to position [768, 0]
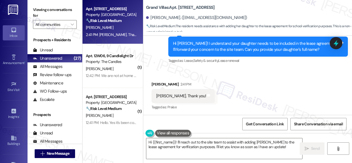
drag, startPoint x: 275, startPoint y: 82, endPoint x: 270, endPoint y: 89, distance: 8.7
click at [275, 82] on div "Received via SMS Shellery Brown 2:41 PM Ryen Brown. Thank you! Tags and notes T…" at bounding box center [247, 92] width 209 height 46
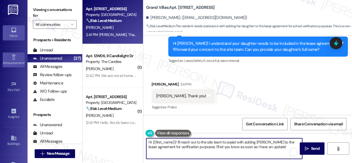
drag, startPoint x: 250, startPoint y: 145, endPoint x: 0, endPoint y: 65, distance: 262.8
click at [86, 118] on div "Apt. 203, 1550 Katy Gap Rd Property: Grand Villas 🔧 Risk Level: Medium The resi…" at bounding box center [218, 81] width 270 height 163
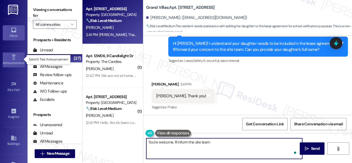
paste textarea "and get back to you as soon as I receive a response. I appreciate your patience."
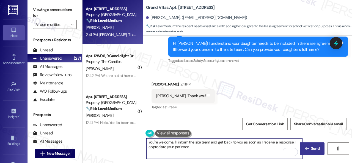
type textarea "You're welcome. I'll inform the site team and get back to you as soon as I rece…"
click at [310, 146] on span "Send" at bounding box center [315, 149] width 11 height 6
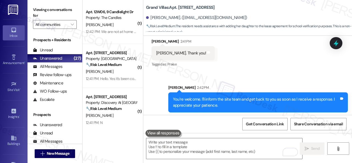
scroll to position [812, 0]
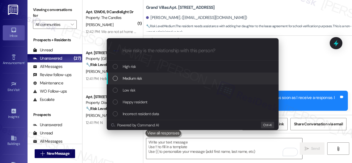
click at [130, 78] on span "Medium risk" at bounding box center [132, 78] width 19 height 6
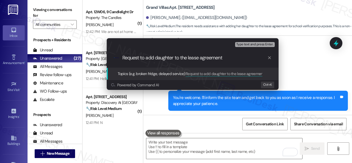
type input "Request to add daughter to the lease agreement."
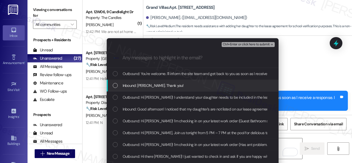
click at [135, 83] on span "Inbound: Ryen Brown. Thank you!" at bounding box center [153, 86] width 61 height 6
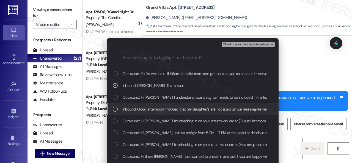
click at [143, 108] on span "Inbound: Good afternoon! I noticed that my daughter's are not listed on our lea…" at bounding box center [271, 109] width 297 height 6
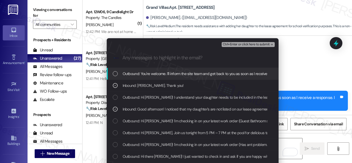
click at [231, 43] on span "Ctrl+Enter or click here to submit" at bounding box center [246, 45] width 47 height 4
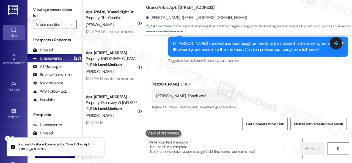
scroll to position [820, 0]
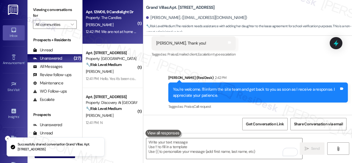
click at [114, 27] on div "[PERSON_NAME]" at bounding box center [111, 24] width 52 height 7
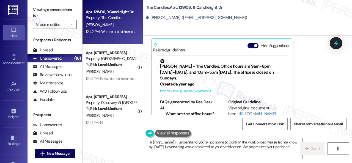
scroll to position [1869, 0]
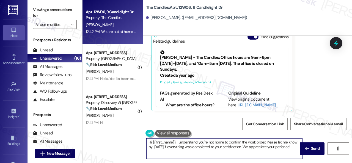
drag, startPoint x: 292, startPoint y: 147, endPoint x: 76, endPoint y: 116, distance: 218.7
click at [76, 116] on div "Viewing conversations for All communities  Prospects + Residents Unread (0) Un…" at bounding box center [190, 81] width 325 height 163
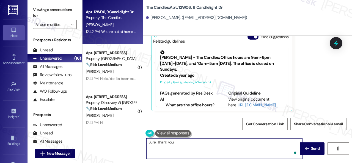
type textarea "Sure. Thank you!"
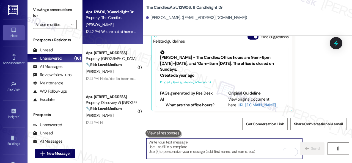
scroll to position [1869, 0]
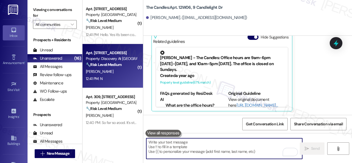
click at [121, 76] on div "12:41 PM: N 12:41 PM: N" at bounding box center [111, 78] width 52 height 7
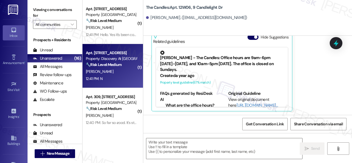
type textarea "Fetching suggested responses. Please feel free to read through the conversation…"
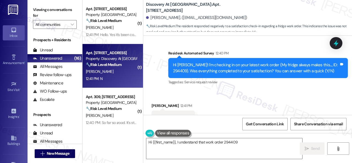
scroll to position [523, 0]
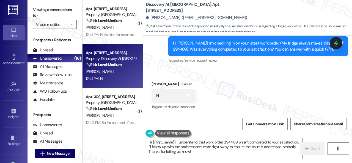
click at [164, 69] on div "Received via SMS Zakheya Johnson 12:41 PM N Tags and notes Tagged as: Negative …" at bounding box center [247, 92] width 209 height 46
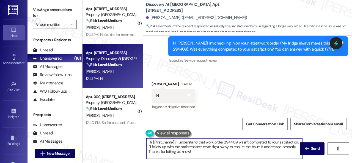
drag, startPoint x: 196, startPoint y: 151, endPoint x: 107, endPoint y: 128, distance: 92.3
click at [106, 128] on div "( 1 ) Apt. 3107, 1550 Katy Gap Rd Property: Grand Villas 🔧 Risk Level: Medium T…" at bounding box center [218, 81] width 270 height 163
paste textarea "I'm sorry that the work order wasn't completed to your satisfaction. Can you pl…"
type textarea "I'm sorry that the work order wasn't completed to your satisfaction. Can you pl…"
click at [308, 150] on span " Send" at bounding box center [312, 149] width 17 height 6
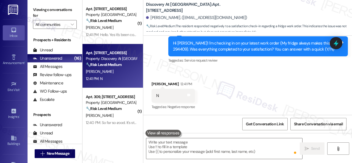
type textarea "Fetching suggested responses. Please feel free to read through the conversation…"
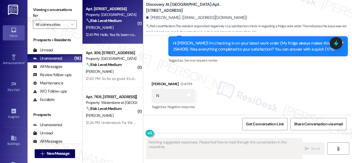
click at [112, 28] on div "R. Sims" at bounding box center [111, 27] width 52 height 7
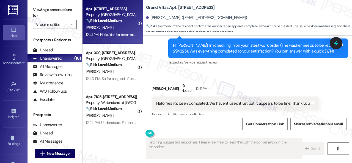
scroll to position [1264, 0]
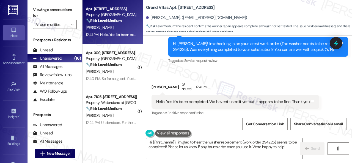
click at [170, 77] on div "Received via SMS Rosa Sims Neutral 12:41 PM Hello. Yes it's been completed. We …" at bounding box center [235, 99] width 176 height 44
click at [184, 145] on textarea "Hi {{first_name}}, I'm glad to hear the washer replacement (work order 294225) …" at bounding box center [224, 148] width 156 height 21
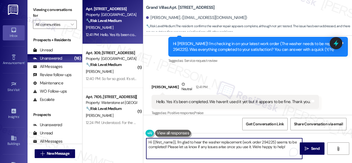
paste textarea "Thanks for your feedback. We appreciate it. Enjoy your day"
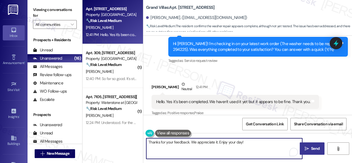
type textarea "Thanks for your feedback. We appreciate it. Enjoy your day!"
click at [318, 145] on button " Send" at bounding box center [312, 149] width 25 height 12
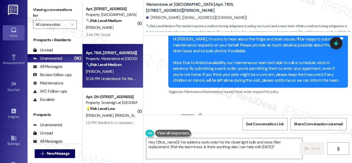
scroll to position [1672, 0]
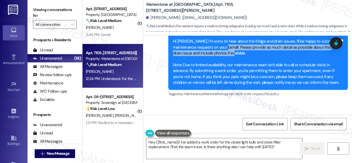
drag, startPoint x: 238, startPoint y: 45, endPoint x: 248, endPoint y: 50, distance: 11.3
click at [248, 50] on div "Hi [PERSON_NAME], I'm sorry to hear about the fridge and drain issues. I'll be …" at bounding box center [256, 62] width 166 height 47
copy div "Please provide as much detail as possible about the drain issue and include pho…"
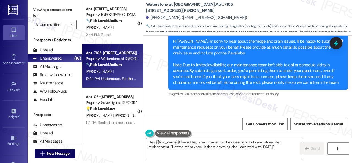
click at [149, 85] on div "Sent via SMS [PERSON_NAME] (ResiDesk) 12:21 PM Hi [PERSON_NAME], I'm sorry to h…" at bounding box center [247, 58] width 209 height 88
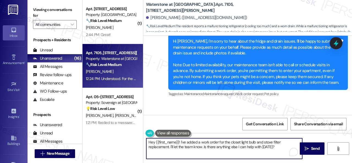
drag, startPoint x: 278, startPoint y: 147, endPoint x: 126, endPoint y: 143, distance: 151.6
click at [121, 143] on div "( 1 ) Apt. 203, [STREET_ADDRESS] Property: Grand Villas 🔧 Risk Level: Medium Th…" at bounding box center [218, 81] width 270 height 163
paste textarea "Please provide as much detail as possible about the drain issue and include pho…"
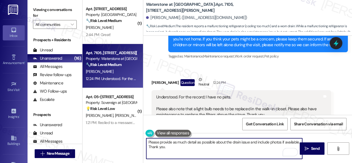
scroll to position [1727, 0]
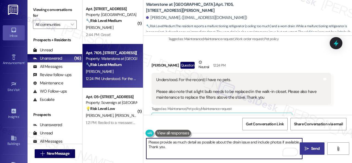
type textarea "Please provide as much detail as possible about the drain issue and include pho…"
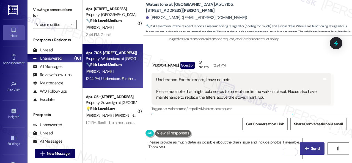
click at [311, 147] on span "Send" at bounding box center [315, 149] width 9 height 6
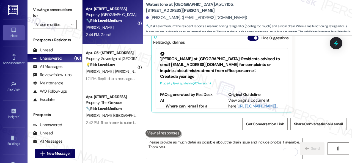
click at [117, 30] on div "S. Brown" at bounding box center [111, 27] width 52 height 7
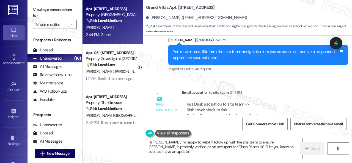
scroll to position [941, 0]
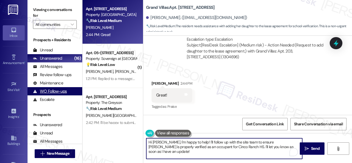
drag, startPoint x: 293, startPoint y: 149, endPoint x: 64, endPoint y: 88, distance: 237.2
click at [148, 139] on textarea "Hi Shellery, I'm happy to help! I'll follow up with the site team to ensure Rye…" at bounding box center [224, 148] width 156 height 21
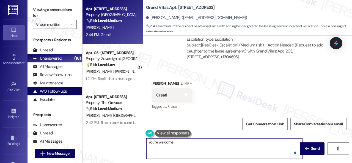
type textarea "You're welcome."
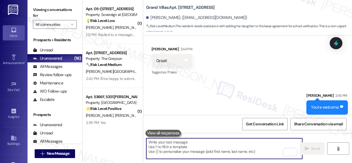
scroll to position [979, 0]
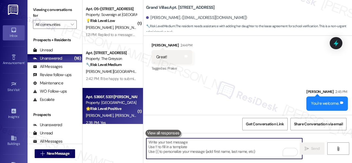
click at [121, 111] on strong "🌟 Risk Level: Positive" at bounding box center [103, 108] width 35 height 5
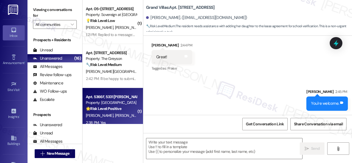
type textarea "Fetching suggested responses. Please feel free to read through the conversation…"
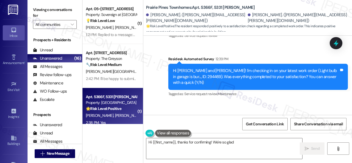
scroll to position [1124, 0]
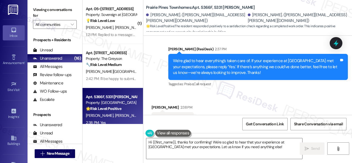
click at [152, 92] on div "Received via SMS Jane Siehndel 2:38 PM Yes Tags and notes Tagged as: Positive r…" at bounding box center [247, 115] width 209 height 46
click at [165, 144] on textarea "Hi {{first_name}}, thanks for confirming! We're so glad to hear that your exper…" at bounding box center [224, 148] width 156 height 21
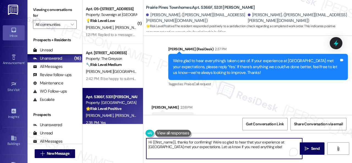
paste textarea "I'm glad you are satisfied with your home. Have you written a review for us bef…"
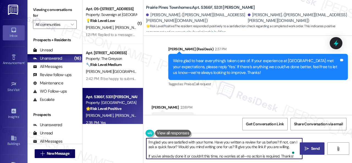
type textarea "I'm glad you are satisfied with your home. Have you written a review for us bef…"
click at [305, 148] on icon "" at bounding box center [307, 149] width 4 height 4
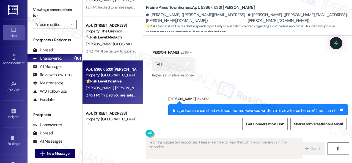
scroll to position [0, 0]
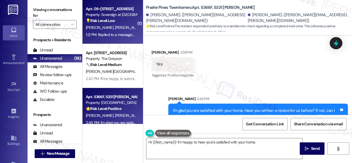
type textarea "Hi {{first_name}}! I'm happy to hear you're satisfied with your home. I'd"
click at [127, 28] on div "R. Santos B. De Carvalho" at bounding box center [111, 27] width 52 height 7
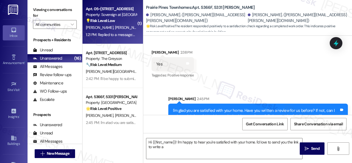
type textarea "Hi {{first_name}}! I'm happy to hear you're satisfied with your home. I'd love …"
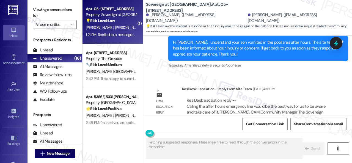
scroll to position [3901, 0]
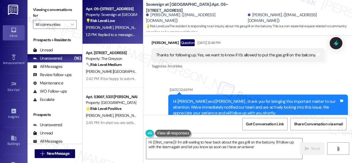
type textarea "Hi {{first_name}}! I'm still waiting to hear back about the gas grill on the ba…"
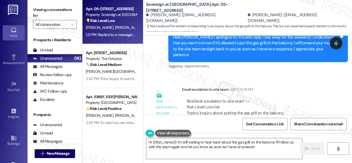
scroll to position [3681, 0]
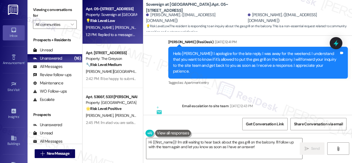
drag, startPoint x: 286, startPoint y: 98, endPoint x: 199, endPoint y: 99, distance: 86.9
click at [199, 115] on div "ResiDesk escalation to site team -> Risk Level: Low risk Topics: Inquiry about …" at bounding box center [257, 127] width 140 height 24
copy div "Inquiry about putting the gas grill on the balcony."
click at [283, 99] on div "Email escalation to site team Email escalation to site team Aug 18, 2025 at 12:…" at bounding box center [241, 131] width 188 height 65
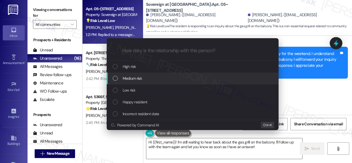
click at [130, 79] on span "Medium risk" at bounding box center [132, 78] width 19 height 6
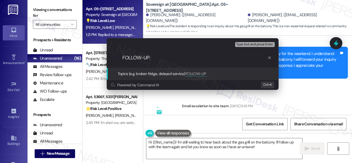
paste input "Inquiry about putting the gas grill on the balcony."
type input "FOLLOW-UP: Inquiry about putting the gas grill on the balcony."
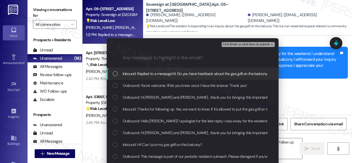
click at [152, 75] on span "Inbound: Replied to a message:Hi. Do you have feedback about the gas grill on t…" at bounding box center [196, 74] width 147 height 6
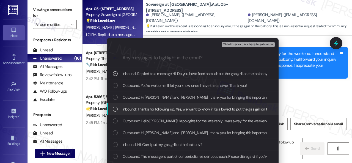
click at [148, 110] on span "Inbound: Thanks for following up. Yes, we want to know if it's allowed to put t…" at bounding box center [204, 109] width 163 height 6
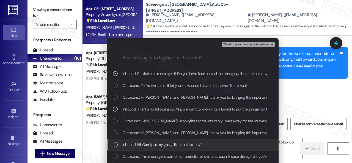
click at [148, 142] on span "Inbound: Hi! Can I put my gas grill on the balcony?" at bounding box center [163, 145] width 80 height 6
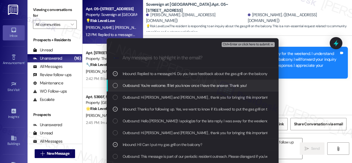
click at [237, 46] on span "Ctrl+Enter or click here to submit" at bounding box center [246, 45] width 47 height 4
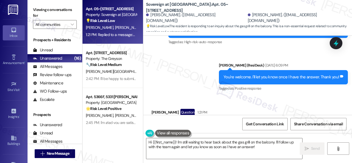
scroll to position [3901, 0]
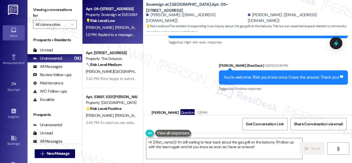
click at [317, 97] on div "Received via SMS Rafael Santos Question 1:21 PM Replied to a message:Hi. Do you…" at bounding box center [247, 121] width 209 height 48
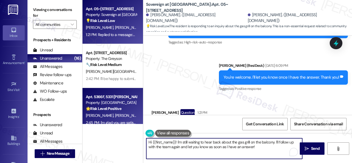
drag, startPoint x: 265, startPoint y: 146, endPoint x: 88, endPoint y: 120, distance: 179.3
click at [88, 120] on div "Apt. 05~207, 13310 Melrose Lane Property: Sovereign at Overland Park 💡 Risk Lev…" at bounding box center [218, 81] width 270 height 163
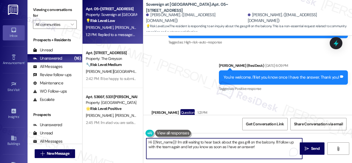
paste textarea "I haven't received a response from the site team yet, but I have made a follow-…"
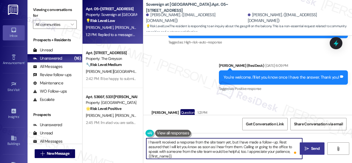
drag, startPoint x: 273, startPoint y: 150, endPoint x: 305, endPoint y: 149, distance: 31.4
click at [305, 149] on div "I haven't received a response from the site team yet, but I have made a follow-…" at bounding box center [247, 153] width 209 height 41
type textarea "I haven't received a response from the site team yet, but I have made a follow-…"
click at [305, 148] on icon "" at bounding box center [307, 149] width 4 height 4
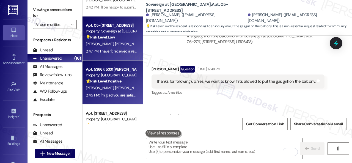
scroll to position [55, 0]
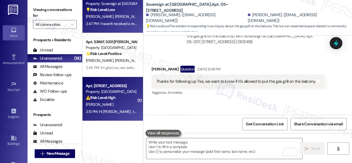
click at [123, 104] on div "[PERSON_NAME]" at bounding box center [111, 104] width 52 height 7
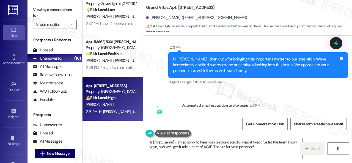
scroll to position [2328, 0]
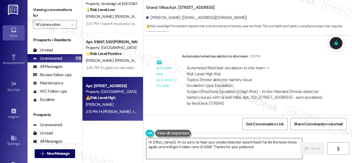
click at [270, 144] on textarea "Hi {{first_name}}, I'm so sorry to hear your smoke detector wasn't fixed! I've …" at bounding box center [224, 148] width 156 height 21
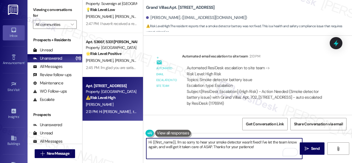
drag, startPoint x: 262, startPoint y: 141, endPoint x: 264, endPoint y: 149, distance: 8.2
click at [264, 149] on textarea "Hi {{first_name}}, I'm so sorry to hear your smoke detector wasn't fixed! I've …" at bounding box center [224, 148] width 156 height 21
paste textarea "Do you have a maintenance request for the issue? If so, is the work order still…"
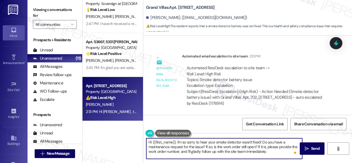
click at [185, 144] on textarea "Hi {{first_name}}, I'm so sorry to hear your smoke detector wasn't fixed! Do yo…" at bounding box center [224, 148] width 156 height 21
click at [270, 150] on textarea "Hi {{first_name}}, I'm sorry to hear your smoke detector wasn't fixed! Do you h…" at bounding box center [224, 148] width 156 height 21
click at [287, 152] on textarea "Hi {{first_name}}, I'm sorry to hear your smoke detector wasn't fixed! Do you h…" at bounding box center [224, 148] width 156 height 21
paste textarea "I'll be happy to submit a work order on your behalf. Please provide more detail…"
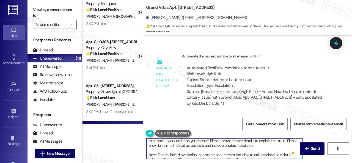
scroll to position [28, 0]
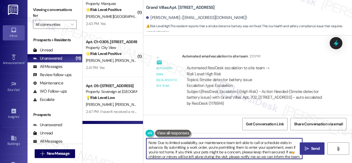
type textarea "Hi {{first_name}}, I'm sorry to hear your smoke detector wasn't fixed! Do you h…"
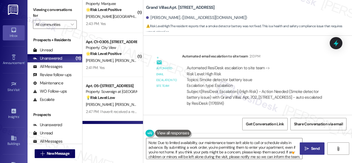
click at [311, 145] on button " Send" at bounding box center [312, 149] width 25 height 12
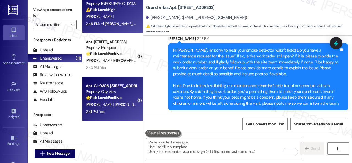
scroll to position [0, 0]
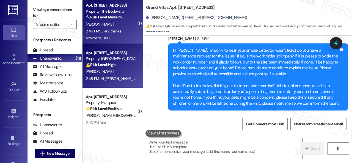
click at [118, 26] on div "R. Hamilton" at bounding box center [111, 24] width 52 height 7
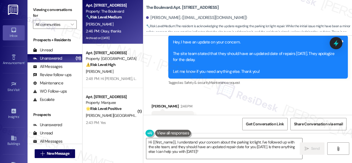
scroll to position [2279, 0]
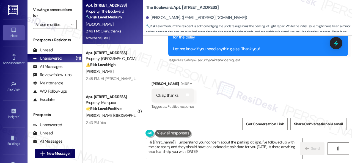
drag, startPoint x: 217, startPoint y: 153, endPoint x: 0, endPoint y: 76, distance: 230.3
click at [111, 133] on div "Apt. 5022, 4800 Skyline Dr Property: The Boulevard 🔧 Risk Level: Medium The res…" at bounding box center [218, 81] width 270 height 163
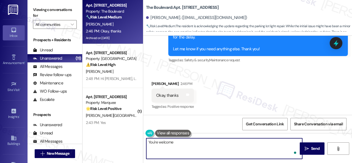
type textarea "You're welcome!"
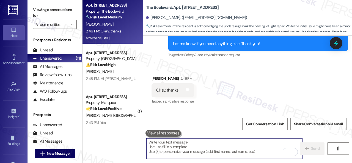
scroll to position [2278, 0]
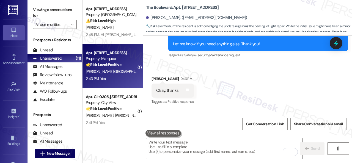
click at [119, 81] on div "2:43 PM: Yes 2:43 PM: Yes" at bounding box center [111, 78] width 52 height 7
type textarea "Fetching suggested responses. Please feel free to read through the conversation…"
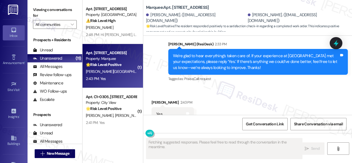
scroll to position [800, 0]
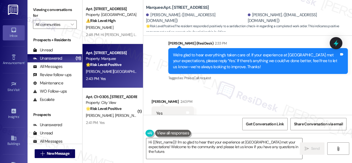
click at [162, 86] on div "Received via SMS Saisri Namburi 2:43 PM Yes Tags and notes Tagged as: Positive …" at bounding box center [247, 109] width 209 height 46
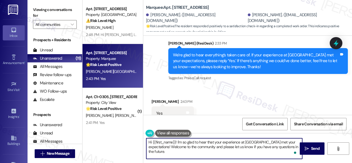
drag, startPoint x: 264, startPoint y: 144, endPoint x: 122, endPoint y: 128, distance: 142.3
click at [122, 128] on div "Apt. 702, 1550 Katy Gap Rd Property: Grand Villas ⚠️ Risk Level: High The resid…" at bounding box center [218, 81] width 270 height 163
paste textarea "I'm glad you are satisfied with your home. Have you written a review for us bef…"
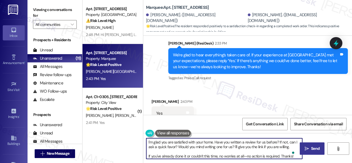
type textarea "I'm glad you are satisfied with your home. Have you written a review for us bef…"
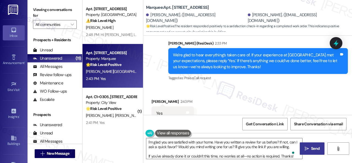
click at [315, 148] on span "Send" at bounding box center [315, 149] width 9 height 6
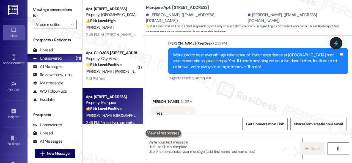
click at [119, 80] on div "2:41 PM: Yes 2:41 PM: Yes" at bounding box center [111, 78] width 52 height 7
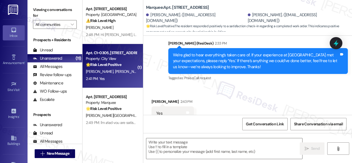
type textarea "Fetching suggested responses. Please feel free to read through the conversation…"
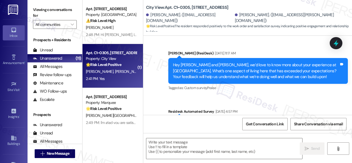
type textarea "Fetching suggested responses. Please feel free to read through the conversation…"
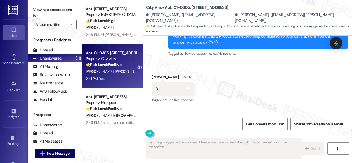
scroll to position [503, 0]
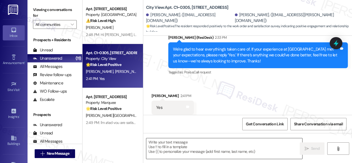
click at [191, 145] on textarea at bounding box center [224, 148] width 156 height 21
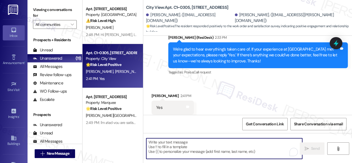
paste textarea "I'm glad you are satisfied with your home. Have you written a review for us bef…"
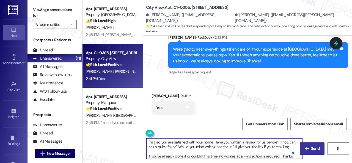
type textarea "I'm glad you are satisfied with your home. Have you written a review for us bef…"
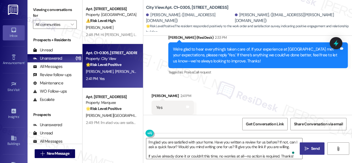
click at [312, 150] on span "Send" at bounding box center [315, 149] width 9 height 6
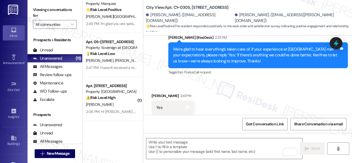
scroll to position [110, 0]
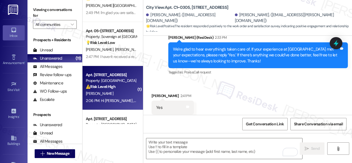
click at [124, 94] on div "T. Mc Farland" at bounding box center [111, 93] width 52 height 7
type textarea "Fetching suggested responses. Please feel free to read through the conversation…"
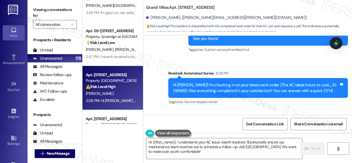
scroll to position [2692, 0]
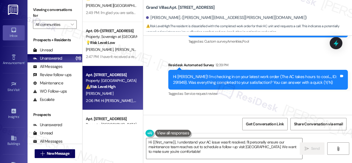
click at [274, 93] on div "Survey, sent via SMS Residesk Automated Survey 12:39 PM Hi Torri! I'm checking …" at bounding box center [258, 80] width 188 height 44
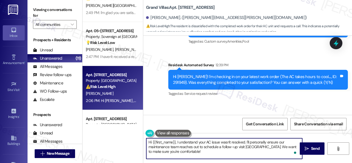
drag, startPoint x: 177, startPoint y: 142, endPoint x: 133, endPoint y: 140, distance: 43.5
click at [133, 140] on div "Apt. 702, 1550 Katy Gap Rd Property: Grand Villas ⚠️ Risk Level: High The resid…" at bounding box center [218, 81] width 270 height 163
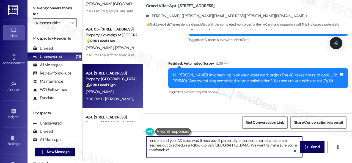
drag, startPoint x: 218, startPoint y: 142, endPoint x: 326, endPoint y: 167, distance: 111.0
click at [326, 163] on html "Inbox Go to Inbox Announcement • Send A Text Announcement Site Visit • Go to Si…" at bounding box center [176, 81] width 352 height 163
paste textarea "apologize if I cannot make or accept calls because my job's nature is designed …"
click at [166, 147] on textarea "I understand your AC issue wasn't resolved. I apologize if I cannot make or acc…" at bounding box center [224, 147] width 156 height 21
click at [173, 146] on textarea "I understand your AC issue wasn't resolved. I apologize if I cannot make or acc…" at bounding box center [224, 147] width 156 height 21
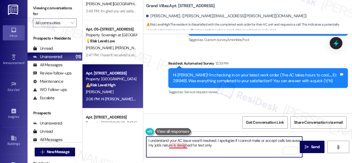
click at [175, 145] on textarea "I understand your AC issue wasn't resolved. I apologize if I cannot make or acc…" at bounding box center [224, 147] width 156 height 21
click at [227, 146] on textarea "I understand your AC issue wasn't resolved. I apologize if I cannot make or acc…" at bounding box center [224, 147] width 156 height 21
type textarea "I understand your AC issue wasn't resolved. I apologize if I cannot make or acc…"
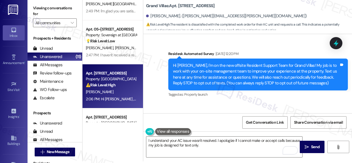
scroll to position [2692, 0]
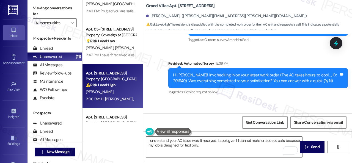
click at [282, 101] on div "Received via SMS [PERSON_NAME] Question Neutral 2:06 PM No. Please call me Tags…" at bounding box center [247, 126] width 209 height 52
click at [229, 149] on textarea "I understand your AC issue wasn't resolved. I apologize if I cannot make or acc…" at bounding box center [224, 147] width 156 height 21
click at [191, 142] on textarea "I understand your AC issue wasn't resolved. I apologize if I cannot make or acc…" at bounding box center [224, 147] width 156 height 21
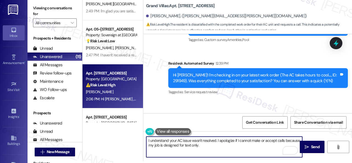
click at [217, 139] on textarea "I understand your AC issue wasn't resolved. I apologize if I cannot make or acc…" at bounding box center [224, 147] width 156 height 21
paste textarea "We apologize for the delay and any inconvenience this may have caused."
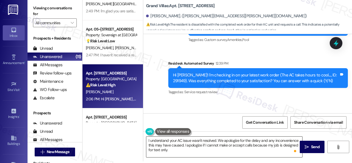
click at [178, 150] on textarea "I understand your AC issue wasn't resolved. We apologize for the delay and any …" at bounding box center [224, 147] width 156 height 21
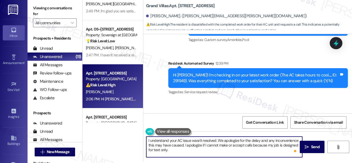
paste textarea "Have you already submitted a new work order? If so, may I have the work order n…"
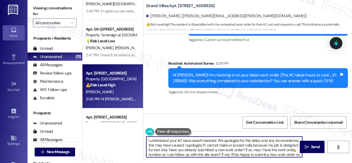
scroll to position [4, 0]
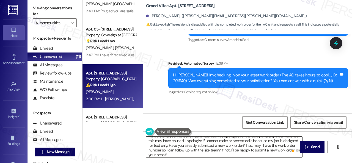
click at [189, 150] on textarea "I understand your AC issue wasn't resolved. We apologize for the delay and any …" at bounding box center [224, 147] width 156 height 21
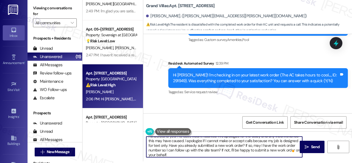
click at [209, 156] on textarea "I understand your AC issue wasn't resolved. We apologize for the delay and any …" at bounding box center [224, 147] width 156 height 21
paste textarea "Please provide as much detail as possible and include photos if available. Note…"
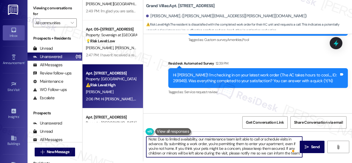
scroll to position [0, 0]
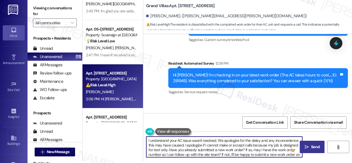
type textarea "I understand your AC issue wasn't resolved. We apologize for the delay and any …"
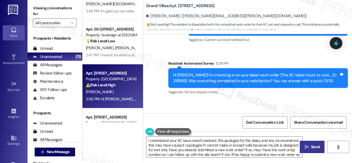
click at [311, 143] on button " Send" at bounding box center [312, 147] width 25 height 12
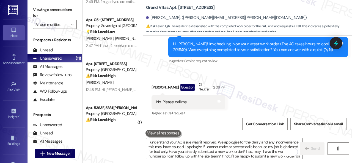
scroll to position [193, 0]
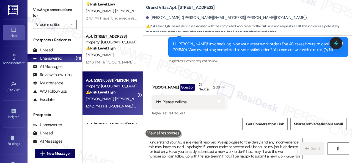
click at [127, 103] on div "12:42 PM: Hi Sarah and Damien , thank you for bringing this important matter to…" at bounding box center [111, 106] width 52 height 7
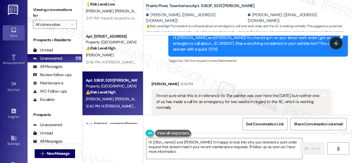
scroll to position [1022, 0]
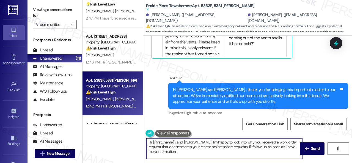
drag, startPoint x: 136, startPoint y: 141, endPoint x: 119, endPoint y: 132, distance: 19.4
click at [127, 135] on div "Apt. C1~0305, 2600 Cityview Drive Property: City View 🌟 Risk Level: Positive Th…" at bounding box center [218, 81] width 270 height 163
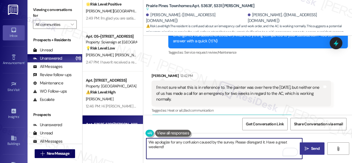
type textarea "We apologize for any confusion caused by the survey. Please disregard it. Have …"
click at [310, 148] on span "Send" at bounding box center [315, 149] width 11 height 6
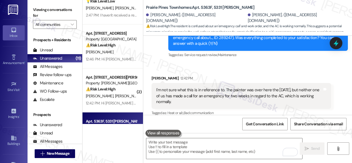
scroll to position [248, 0]
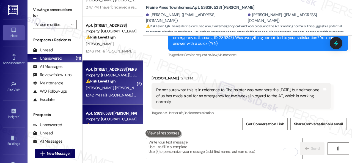
click at [125, 89] on span "K. Richardson" at bounding box center [129, 88] width 28 height 5
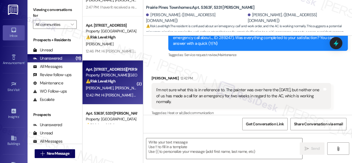
type textarea "Fetching suggested responses. Please feel free to read through the conversation…"
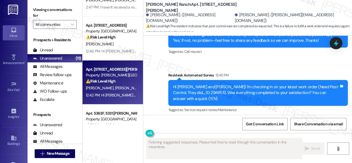
scroll to position [2205, 0]
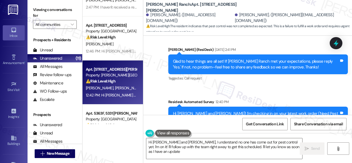
type textarea "Hi Ryan and Kayley, I understand no one has come out for pest control yet. I'm …"
drag, startPoint x: 172, startPoint y: 66, endPoint x: 185, endPoint y: 64, distance: 13.4
click at [185, 111] on div "Hi Ryan and Kayley! I'm checking in on your latest work order (Need Pest Contro…" at bounding box center [256, 120] width 166 height 18
copy div "294653"
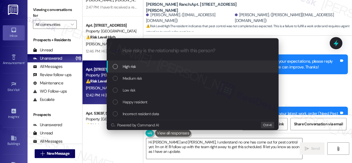
click at [129, 67] on span "High risk" at bounding box center [129, 67] width 13 height 6
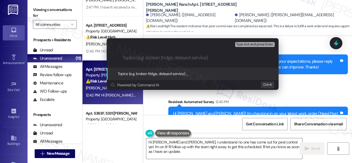
paste input "Follow-up on the unresolved work order 294653"
type input "Follow-up on the unresolved work order 294653"
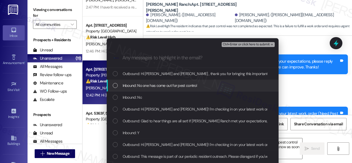
click at [147, 87] on span "Inbound: No one has come out for pest control" at bounding box center [160, 86] width 75 height 6
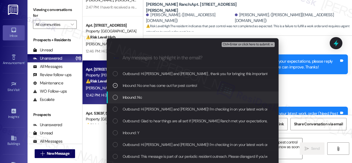
click at [133, 96] on span "Inbound: No" at bounding box center [132, 97] width 19 height 6
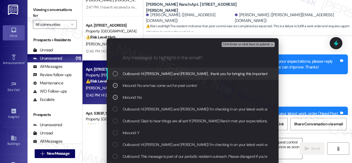
click at [232, 44] on span "Ctrl+Enter or click here to submit" at bounding box center [246, 45] width 47 height 4
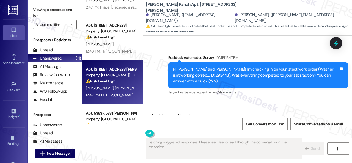
scroll to position [2260, 0]
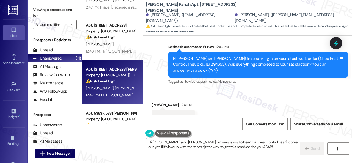
click at [273, 90] on div "Received via SMS Ryan Richardson 12:41 PM No Tags and notes Tagged as: Negative…" at bounding box center [247, 132] width 209 height 85
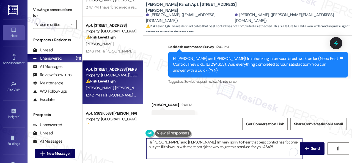
drag, startPoint x: 248, startPoint y: 148, endPoint x: 62, endPoint y: 115, distance: 188.6
click at [62, 115] on div "Viewing conversations for All communities  Prospects + Residents Unread (0) Un…" at bounding box center [190, 81] width 325 height 163
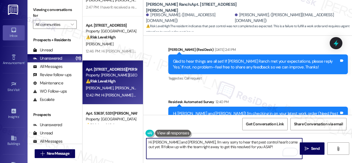
paste textarea "I'm sorry to hear the issue hasn't been resolved yet. We apologize for the dela…"
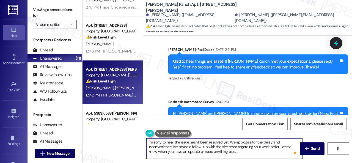
scroll to position [2, 0]
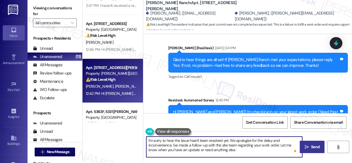
type textarea "I'm sorry to hear the issue hasn't been resolved yet. We apologize for the dela…"
click at [308, 143] on button " Send" at bounding box center [312, 147] width 25 height 12
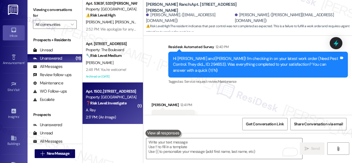
scroll to position [360, 0]
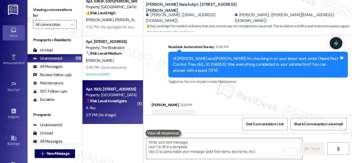
click at [113, 109] on div "A. Ray" at bounding box center [111, 108] width 52 height 7
type textarea "Fetching suggested responses. Please feel free to read through the conversation…"
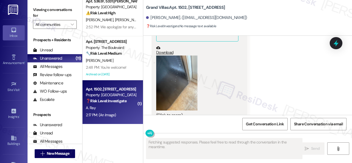
scroll to position [184, 0]
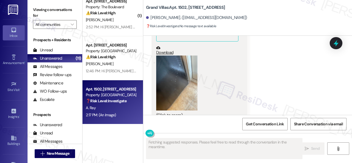
click at [180, 82] on button "Zoom image" at bounding box center [176, 83] width 41 height 55
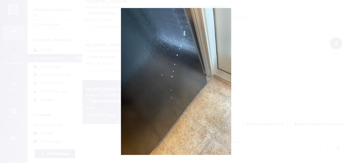
click at [193, 83] on button "Unzoom image" at bounding box center [176, 81] width 352 height 163
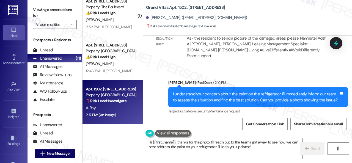
scroll to position [951, 0]
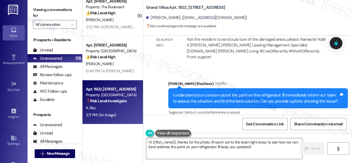
drag, startPoint x: 258, startPoint y: 146, endPoint x: 64, endPoint y: 118, distance: 196.0
click at [102, 135] on div "( 1 ) Apt. 5790H2, 5800 Great Northern Boulevard Property: Butternut Ridge 🔧 Ri…" at bounding box center [218, 81] width 270 height 163
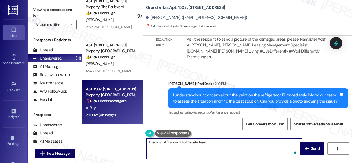
type textarea "Thank you! I'll show it to the site team."
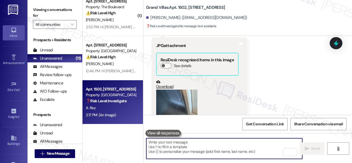
scroll to position [1088, 0]
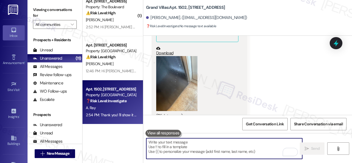
click at [176, 62] on button "Zoom image" at bounding box center [176, 83] width 41 height 55
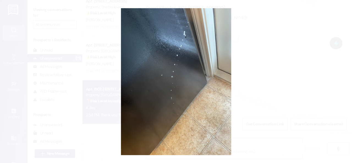
click at [315, 34] on button "Unzoom image" at bounding box center [176, 81] width 352 height 163
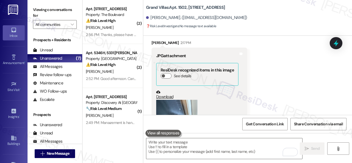
scroll to position [0, 0]
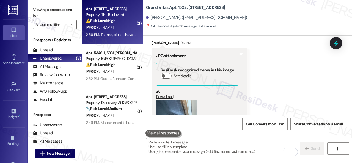
click at [114, 22] on strong "⚠️ Risk Level: High" at bounding box center [101, 20] width 30 height 5
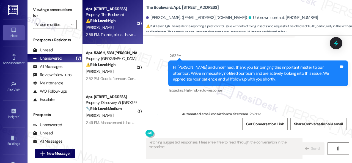
scroll to position [2777, 0]
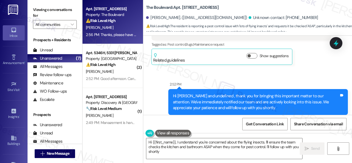
type textarea "Hi {{first_name}}, I understand you're concerned about the flying insects. I'll…"
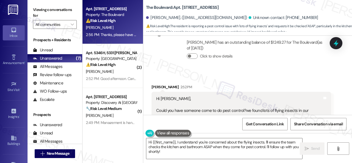
scroll to position [2612, 0]
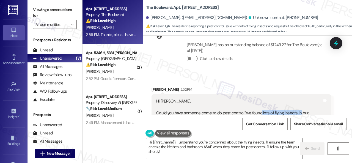
drag, startPoint x: 261, startPoint y: 58, endPoint x: 298, endPoint y: 57, distance: 38.0
click at [298, 98] on div "Hi Sarah, Could you have someone come to do pest control?we found lots of flyin…" at bounding box center [239, 110] width 166 height 24
copy div "lots of flying insects in"
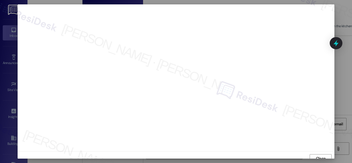
scroll to position [4, 0]
click at [319, 155] on span "Close" at bounding box center [321, 155] width 10 height 6
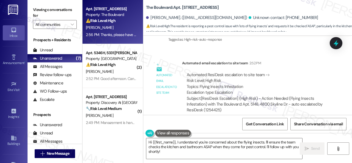
click at [250, 66] on div "Automated email escalation to site team Automated email escalation to site team…" at bounding box center [241, 88] width 188 height 65
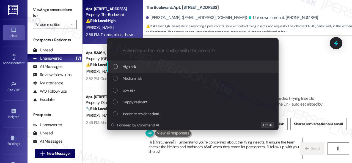
click at [130, 66] on span "High risk" at bounding box center [129, 67] width 13 height 6
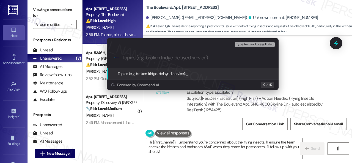
paste input "Work Order filed by ResiDesk 294871"
type input "Work Order filed by ResiDesk 294871"
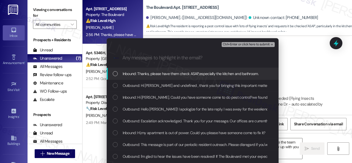
click at [145, 73] on span "Inbound: Thanks, please have them check ASAP,especially the kitchen and bathroo…" at bounding box center [191, 74] width 136 height 6
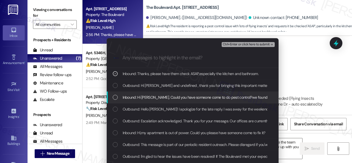
click at [145, 97] on span "Inbound: Hi Sarah, Could you have someone come to do pest control?we found lots…" at bounding box center [225, 97] width 205 height 6
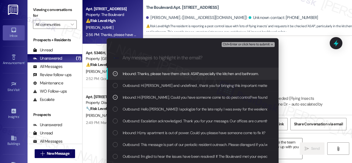
click at [232, 46] on span "Ctrl+Enter or click here to submit" at bounding box center [246, 45] width 47 height 4
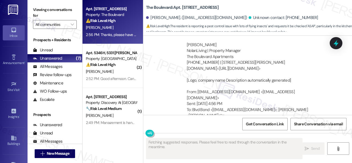
scroll to position [2777, 0]
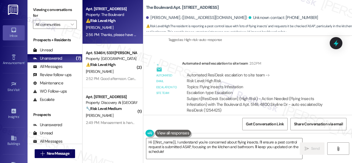
click at [248, 122] on div "Received via SMS Yan Liu Question 2:56 PM Thanks, please have them check ASAP,e…" at bounding box center [247, 146] width 209 height 48
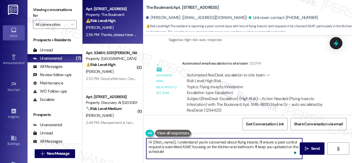
drag, startPoint x: 259, startPoint y: 143, endPoint x: 263, endPoint y: 154, distance: 12.1
click at [263, 154] on textarea "Hi {{first_name}}, I understand you're concerned about flying insects. I'll ens…" at bounding box center [224, 148] width 156 height 21
paste textarea "ve submitted a work order on your behalf and notified the site team. Please not…"
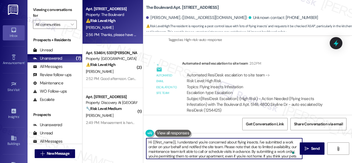
scroll to position [0, 0]
drag, startPoint x: 152, startPoint y: 143, endPoint x: 176, endPoint y: 143, distance: 23.7
click at [176, 143] on textarea "Hi {{first_name}}, I understand you're concerned about flying insects. I've sub…" at bounding box center [224, 148] width 156 height 21
click at [155, 151] on textarea "Hi Yan, I understand you're concerned about flying insects. I've submitted a wo…" at bounding box center [224, 148] width 156 height 21
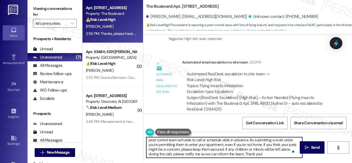
scroll to position [2, 0]
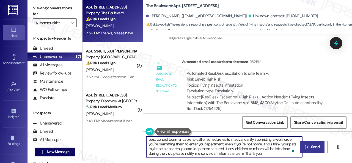
type textarea "Hi Yan, I understand you're concerned about flying insects. I've submitted a wo…"
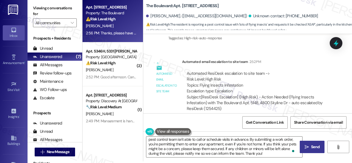
click at [305, 147] on icon "" at bounding box center [307, 147] width 4 height 4
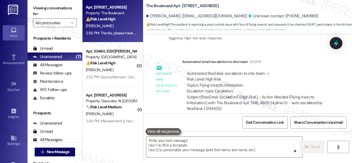
scroll to position [0, 0]
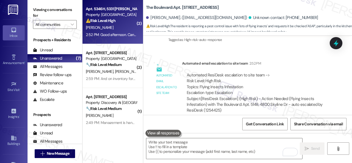
click at [125, 27] on div "M. Allen" at bounding box center [111, 27] width 52 height 7
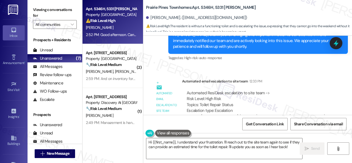
scroll to position [4233, 0]
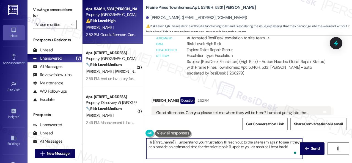
drag, startPoint x: 178, startPoint y: 142, endPoint x: 352, endPoint y: 174, distance: 176.5
click at [352, 163] on html "Inbox Go to Inbox Announcement • Send A Text Announcement Site Visit • Go to Si…" at bounding box center [176, 81] width 352 height 163
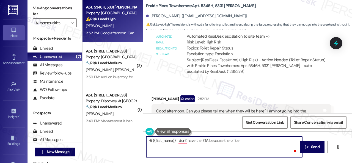
type textarea "Hi {{first_name}}, I dont' have the ETA because the office h"
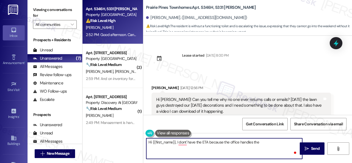
scroll to position [4233, 0]
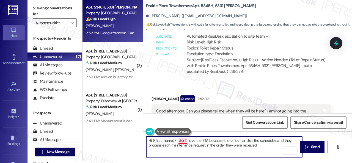
click at [183, 139] on textarea "Hi {{first_name}}, I dont' have the ETA because the office handles the schedule…" at bounding box center [224, 147] width 156 height 21
click at [265, 147] on textarea "Hi {{first_name}}, I don't have the ETA because the office handles the schedule…" at bounding box center [224, 147] width 156 height 21
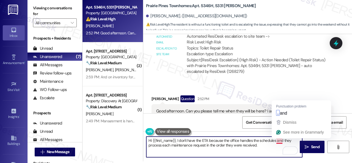
drag, startPoint x: 280, startPoint y: 141, endPoint x: 280, endPoint y: 122, distance: 18.4
click at [280, 141] on textarea "Hi {{first_name}}, I don't have the ETA because the office handles the schedule…" at bounding box center [224, 147] width 156 height 21
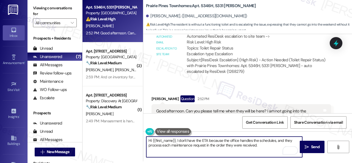
click at [266, 144] on textarea "Hi {{first_name}}, I don't have the ETA because the office handles the schedule…" at bounding box center [224, 147] width 156 height 21
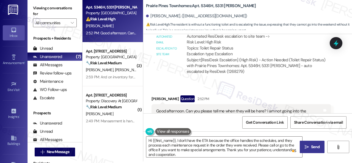
click at [313, 142] on button " Send" at bounding box center [312, 147] width 25 height 12
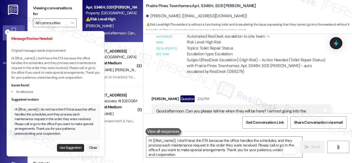
click at [64, 148] on button "Use Suggestion" at bounding box center [70, 148] width 27 height 8
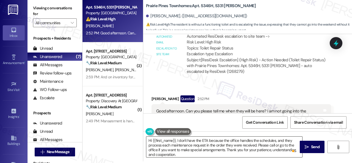
click at [177, 147] on textarea "Hi {{first_name}}, I do not have the ETA because the office handles the schedul…" at bounding box center [224, 147] width 156 height 21
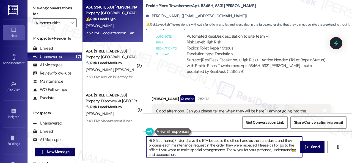
type textarea "Hi {{first_name}}, I do not have the ETA because the office handles the schedul…"
click at [191, 147] on textarea "Hi {{first_name}}, I do not have the ETA because the office handles the schedul…" at bounding box center [224, 147] width 156 height 21
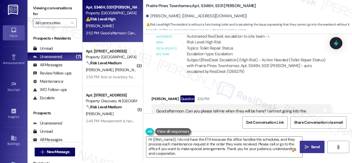
click at [315, 147] on span "Send" at bounding box center [315, 147] width 9 height 6
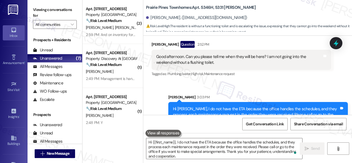
scroll to position [2, 0]
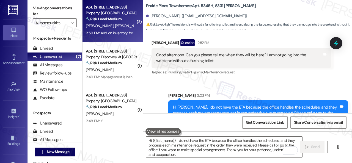
click at [115, 28] on span "[PERSON_NAME]" at bounding box center [129, 25] width 29 height 5
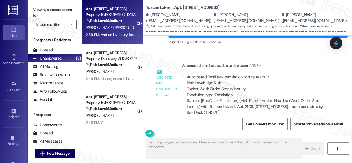
scroll to position [977, 0]
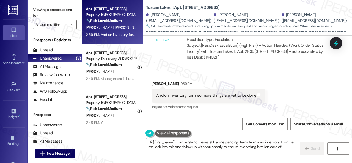
type textarea "Hi {{first_name}}, I understand there's still some pending items from your inve…"
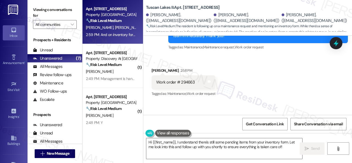
scroll to position [784, 0]
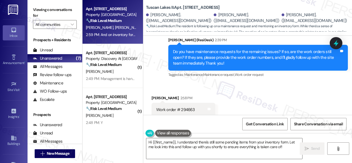
click at [184, 108] on div "Work order # 294663" at bounding box center [175, 110] width 39 height 6
copy div "294663"
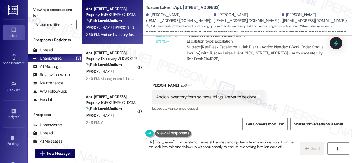
scroll to position [977, 0]
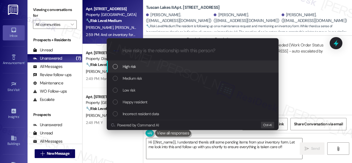
click at [126, 66] on span "High risk" at bounding box center [129, 67] width 13 height 6
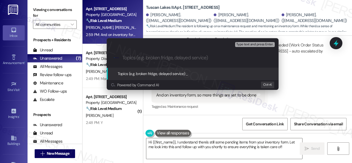
paste input "Follow-up on work order 294663"
type input "Follow-up on work order 294663"
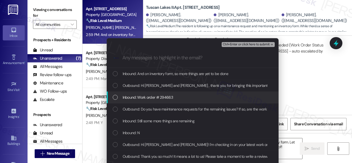
click at [151, 95] on span "Inbound: Work order # 294663" at bounding box center [148, 97] width 50 height 6
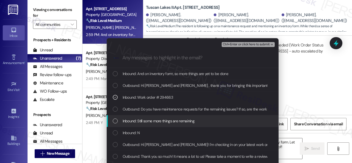
click at [154, 121] on span "Inbound: Still some more things are remaining" at bounding box center [159, 121] width 72 height 6
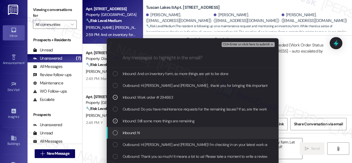
drag, startPoint x: 132, startPoint y: 133, endPoint x: 136, endPoint y: 129, distance: 6.1
click at [132, 132] on span "Inbound: N" at bounding box center [131, 133] width 17 height 6
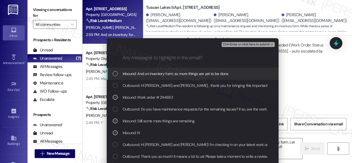
click at [173, 73] on span "Inbound: And on inventory form, so more things are yet to be done" at bounding box center [176, 74] width 106 height 6
click at [247, 42] on div "Ctrl+Enter or click here to submit" at bounding box center [249, 44] width 54 height 7
click at [245, 45] on span "Ctrl+Enter or click here to submit" at bounding box center [246, 45] width 47 height 4
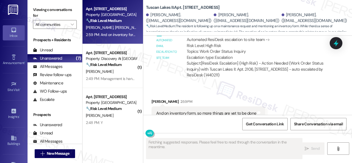
scroll to position [977, 0]
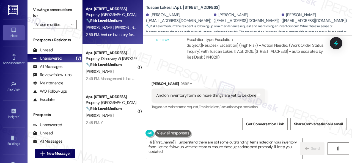
click at [285, 89] on div "Received via SMS Altaf Meghani 2:59 PM And on inventory form, so more things ar…" at bounding box center [247, 92] width 209 height 46
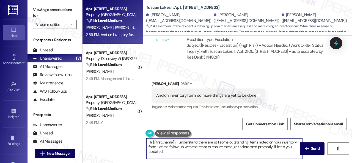
drag, startPoint x: 136, startPoint y: 141, endPoint x: 266, endPoint y: 148, distance: 130.3
click at [127, 136] on div "Apt. 2106, 1805 S Egret Bay Blvd Property: Tuscan Lakes II 🔧 Risk Level: Medium…" at bounding box center [218, 81] width 270 height 163
paste textarea "Thank you. I've made a follow-up with the site team regarding your work order. …"
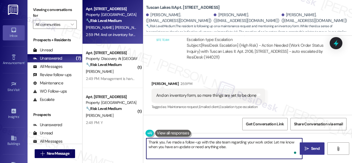
type textarea "Thank you. I've made a follow-up with the site team regarding your work order. …"
click at [312, 146] on span "Send" at bounding box center [315, 149] width 9 height 6
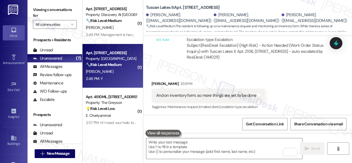
click at [119, 76] on div "2:48 PM: Y 2:48 PM: Y" at bounding box center [111, 78] width 52 height 7
type textarea "Fetching suggested responses. Please feel free to read through the conversation…"
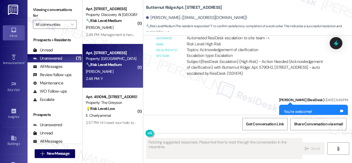
scroll to position [2894, 0]
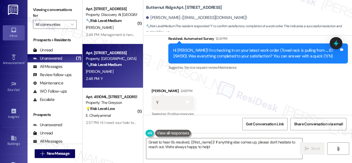
click at [159, 76] on div "Received via SMS Jennifer Gurrant 2:48 PM Y Tags and notes Tagged as: Positive …" at bounding box center [247, 99] width 209 height 46
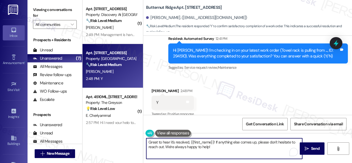
drag, startPoint x: 217, startPoint y: 146, endPoint x: 120, endPoint y: 131, distance: 97.9
click at [120, 131] on div "( 1 ) Apt. 1131, 150 Northpark Plaza Drive Property: Discovery At Kingwood 🔧 Ri…" at bounding box center [218, 81] width 270 height 163
paste textarea "We're glad to hear everything’s taken care of. If your experience at {{property…"
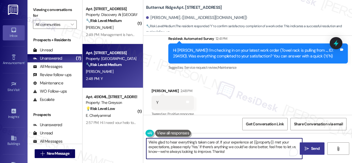
type textarea "We're glad to hear everything’s taken care of. If your experience at {{property…"
click at [312, 144] on button " Send" at bounding box center [312, 149] width 25 height 12
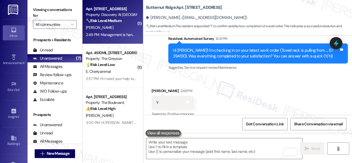
click at [125, 28] on div "[PERSON_NAME]" at bounding box center [111, 27] width 52 height 7
type textarea "Fetching suggested responses. Please feel free to read through the conversation…"
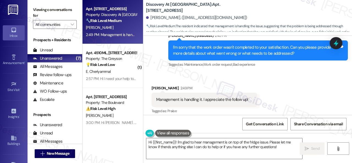
scroll to position [621, 0]
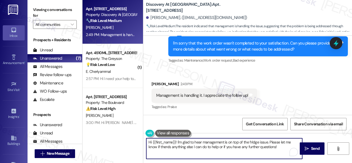
drag, startPoint x: 277, startPoint y: 148, endPoint x: 281, endPoint y: 150, distance: 4.1
click at [281, 150] on textarea "Hi {{first_name}}! I'm glad to hear management is on top of the fridge issue. P…" at bounding box center [224, 148] width 156 height 21
drag, startPoint x: 177, startPoint y: 142, endPoint x: 127, endPoint y: 138, distance: 50.2
click at [128, 138] on div "Apt. 1131, 150 Northpark Plaza Drive Property: Discovery At Kingwood 🔧 Risk Lev…" at bounding box center [218, 81] width 270 height 163
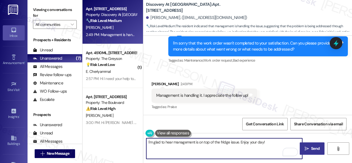
type textarea "I'm glad to hear management is on top of the fridge issue. Enjoy your day!"
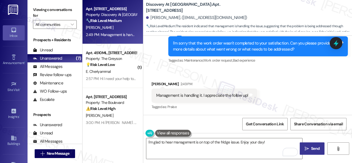
click at [314, 146] on span "Send" at bounding box center [315, 149] width 9 height 6
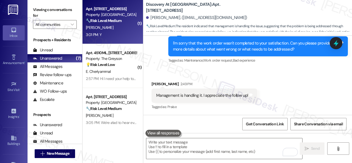
click at [120, 37] on div "3:01 PM: Y 3:01 PM: Y" at bounding box center [111, 34] width 52 height 7
type textarea "Fetching suggested responses. Please feel free to read through the conversation…"
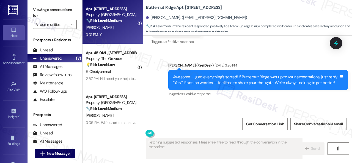
scroll to position [998, 0]
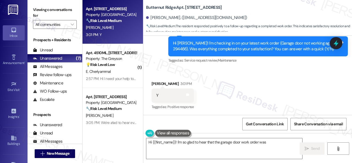
drag, startPoint x: 167, startPoint y: 76, endPoint x: 167, endPoint y: 81, distance: 5.0
click at [167, 76] on div "Received via SMS Terence Cassidy 3:01 PM Y Tags and notes Tagged as: Positive r…" at bounding box center [247, 92] width 209 height 46
click at [174, 146] on textarea "Hi {{first_name}}! I'm so glad to hear that the garage door work order was comp…" at bounding box center [224, 148] width 156 height 21
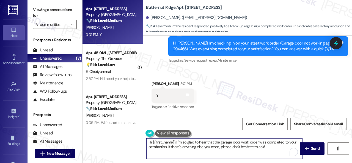
paste textarea "We're glad to hear everything’s taken care of. If your experience at {{property…"
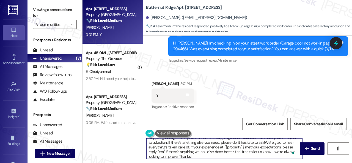
scroll to position [4, 0]
paste textarea "To enrich screen reader interactions, please activate Accessibility in Grammarl…"
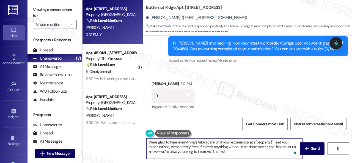
scroll to position [0, 0]
type textarea "We're glad to hear everything’s taken care of. If your experience at {{property…"
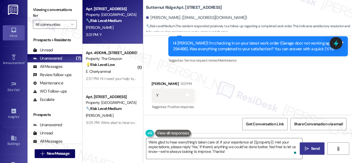
click at [306, 147] on icon "" at bounding box center [307, 149] width 4 height 4
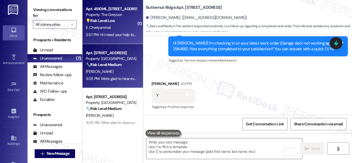
click at [116, 28] on div "E. Cheriyammal" at bounding box center [111, 27] width 52 height 7
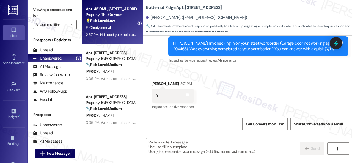
type textarea "Fetching suggested responses. Please feel free to read through the conversation…"
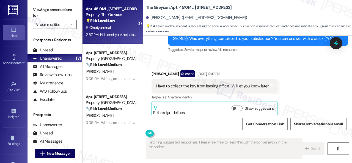
scroll to position [5031, 0]
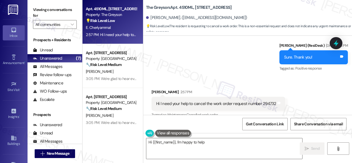
click at [263, 101] on div "Hi I need your help to cancel the work order request number 294732" at bounding box center [216, 104] width 120 height 6
copy div "294732"
click at [229, 68] on div "Sent via SMS Sarah (ResiDesk) Aug 12, 2025 at 2:53 PM Sure. Thank you! Tags and…" at bounding box center [247, 53] width 209 height 46
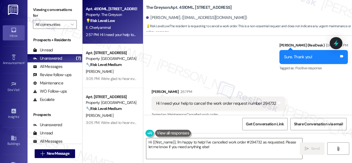
scroll to position [2, 0]
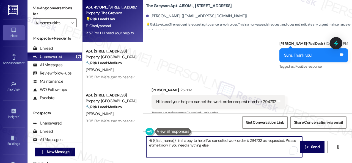
drag, startPoint x: 212, startPoint y: 141, endPoint x: 226, endPoint y: 140, distance: 14.6
click at [226, 140] on textarea "Hi {{first_name}}, I'm happy to help! I've cancelled work order #294732 as requ…" at bounding box center [224, 147] width 156 height 21
click at [247, 144] on textarea "Hi {{first_name}}, I'm happy to help! I've requested the cancellation of work o…" at bounding box center [224, 147] width 156 height 21
type textarea "Hi {{first_name}}, I'm happy to help! I've requested the cancellation of work o…"
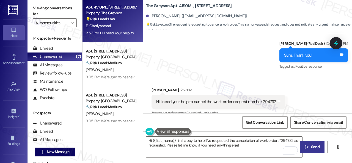
click at [310, 144] on span "Send" at bounding box center [315, 147] width 11 height 6
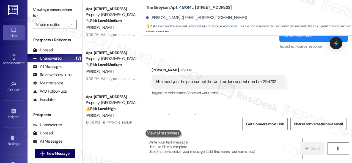
scroll to position [5076, 0]
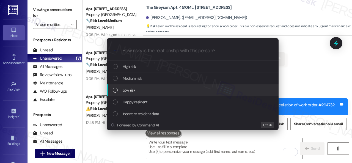
click at [132, 87] on div "Low risk" at bounding box center [193, 90] width 172 height 12
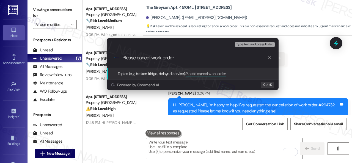
paste input "294732"
type input "Please cancel work order 294732."
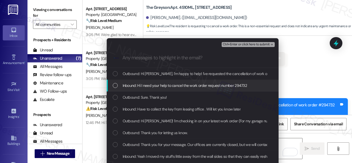
click at [146, 86] on span "Inbound: Hi I need your help to cancel the work order request number 294732" at bounding box center [185, 86] width 125 height 6
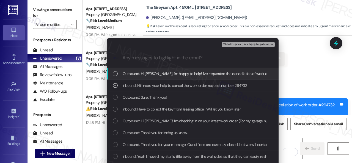
click at [228, 44] on span "Ctrl+Enter or click here to submit" at bounding box center [246, 45] width 47 height 4
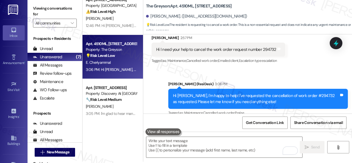
scroll to position [2, 0]
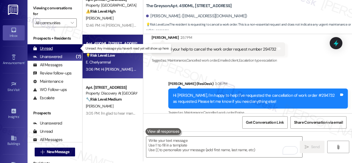
click at [49, 48] on div "Unread" at bounding box center [43, 49] width 20 height 6
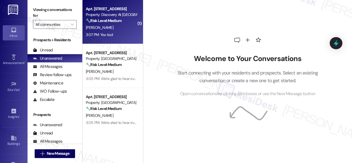
click at [120, 28] on div "[PERSON_NAME]" at bounding box center [111, 27] width 52 height 7
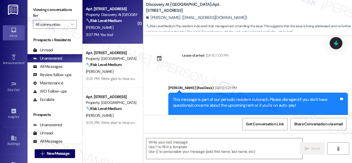
type textarea "Fetching suggested responses. Please feel free to read through the conversation…"
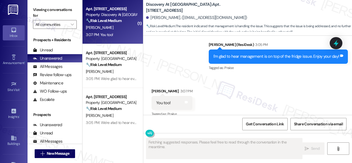
scroll to position [714, 0]
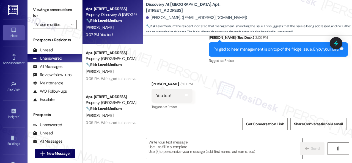
click at [184, 150] on textarea at bounding box center [224, 148] width 156 height 21
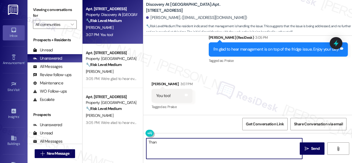
type textarea "Thank"
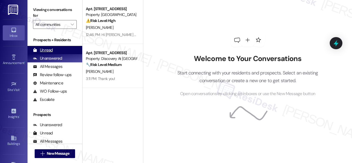
click at [51, 50] on div "Unread" at bounding box center [43, 50] width 20 height 6
